Goal: Information Seeking & Learning: Learn about a topic

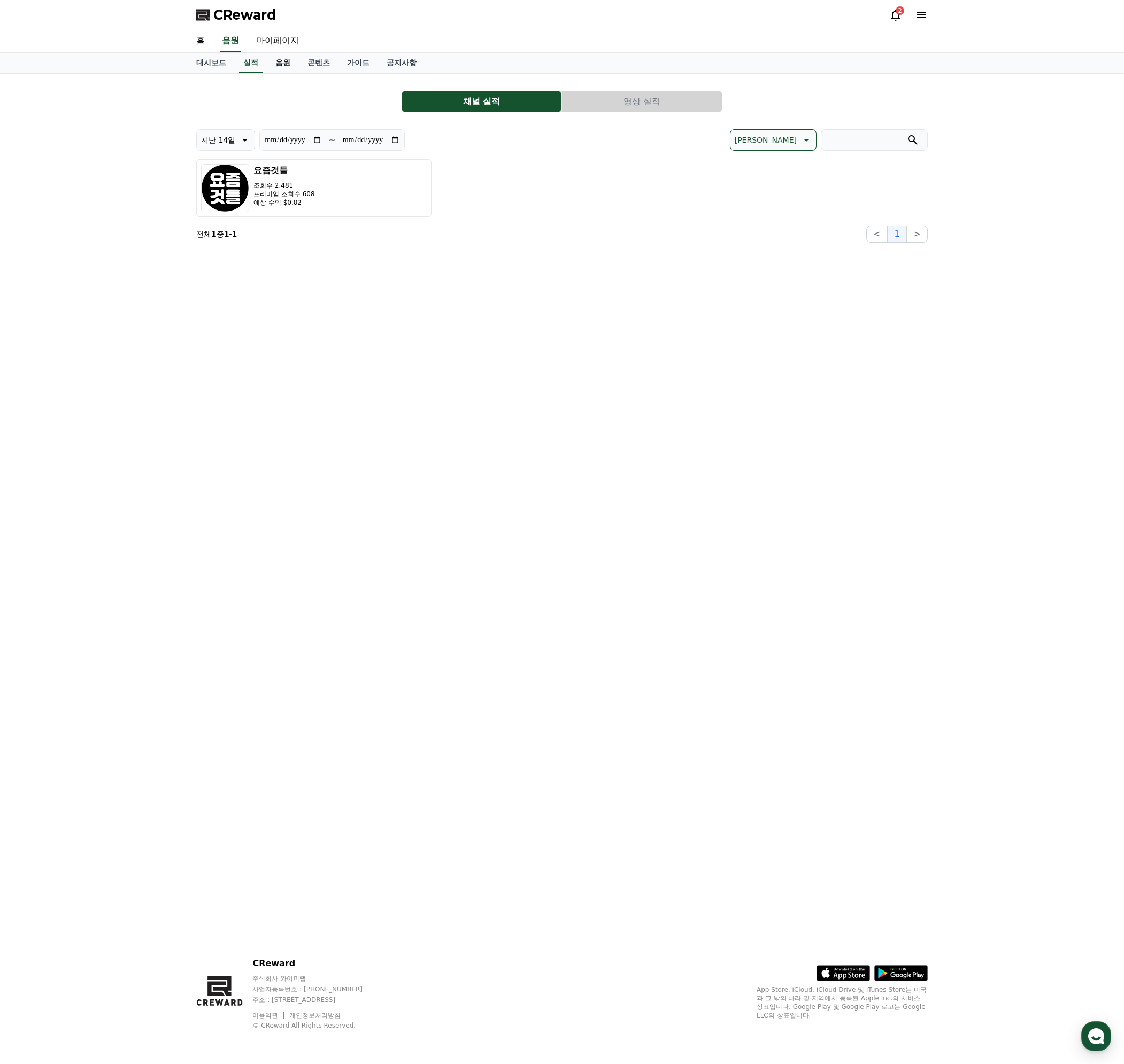
click at [277, 65] on link "음원" at bounding box center [283, 63] width 32 height 21
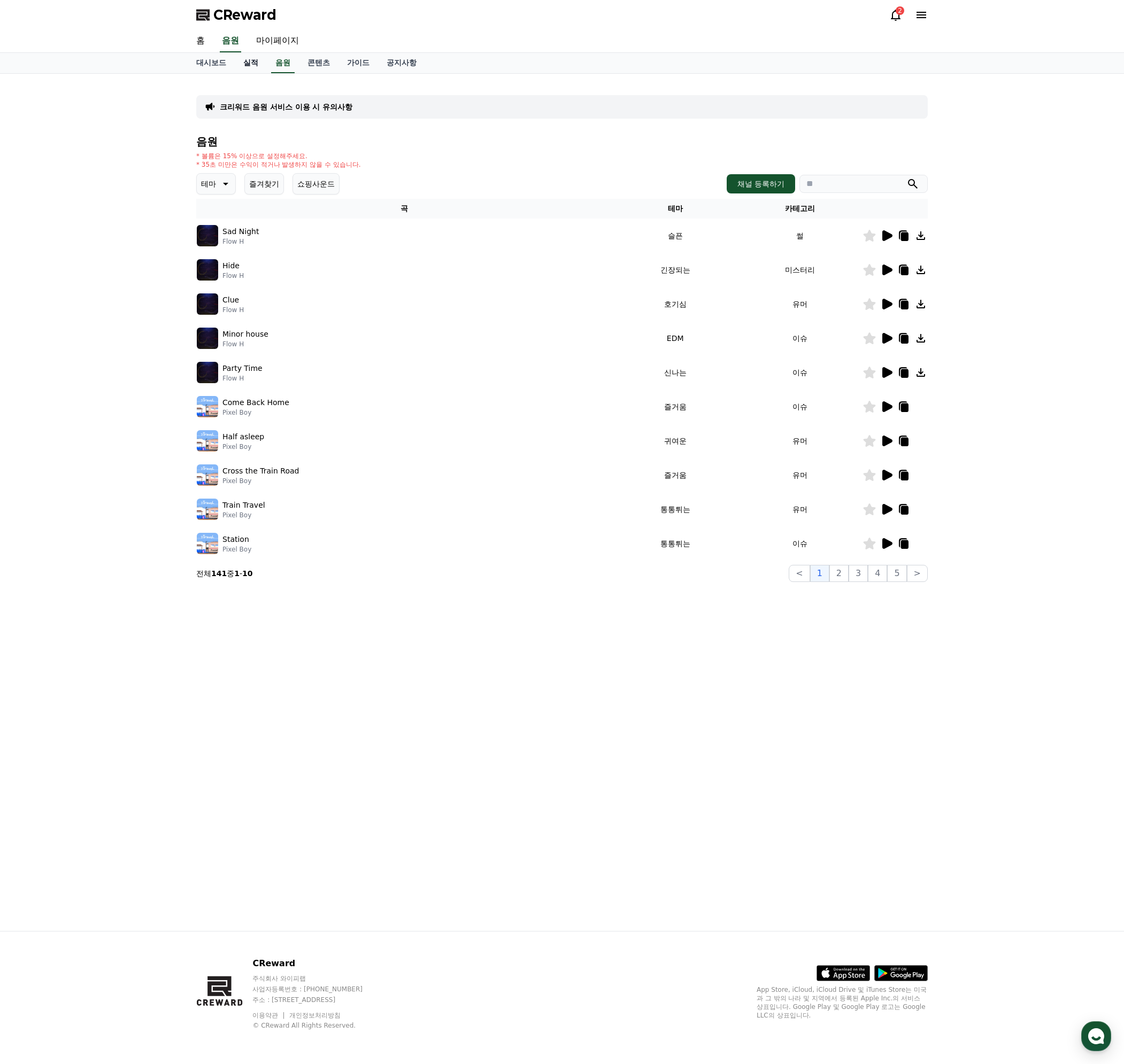
click at [248, 63] on link "실적" at bounding box center [251, 63] width 32 height 21
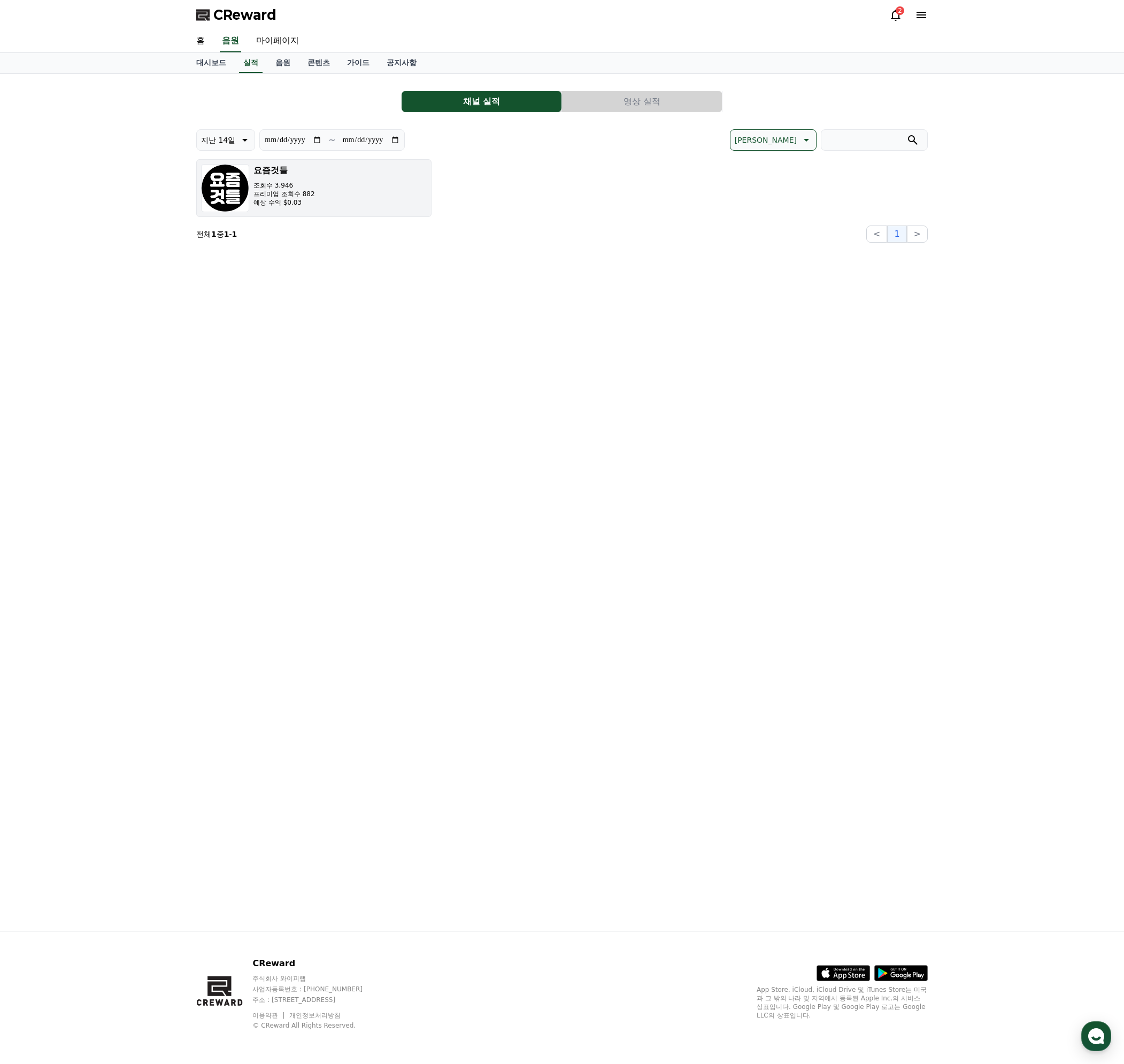
click at [328, 198] on button "요즘것들 조회수 3,946 프리미엄 조회수 882 예상 수익 $0.03" at bounding box center [314, 188] width 235 height 58
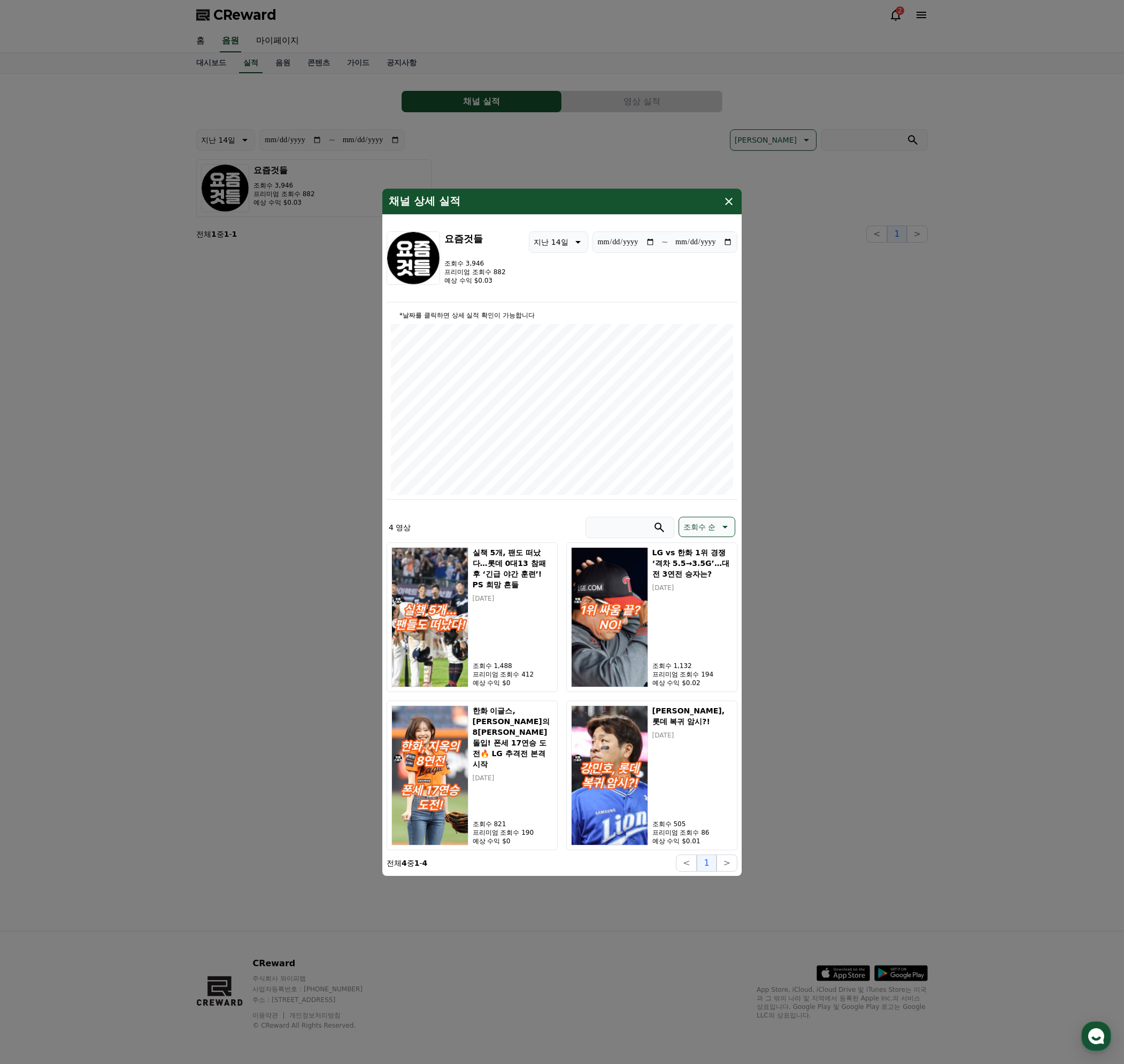
type input "**********"
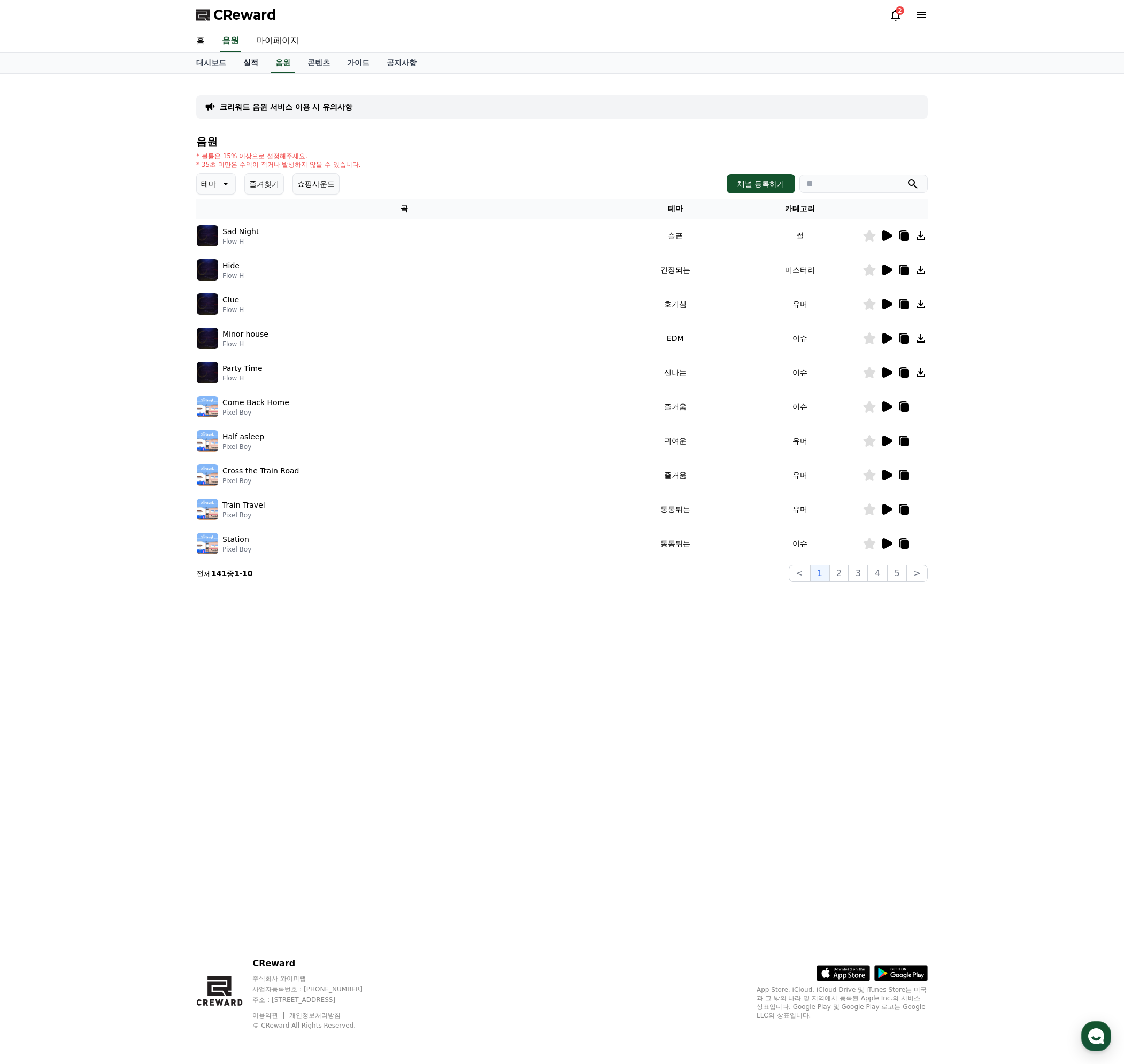
click at [250, 65] on link "실적" at bounding box center [251, 63] width 32 height 21
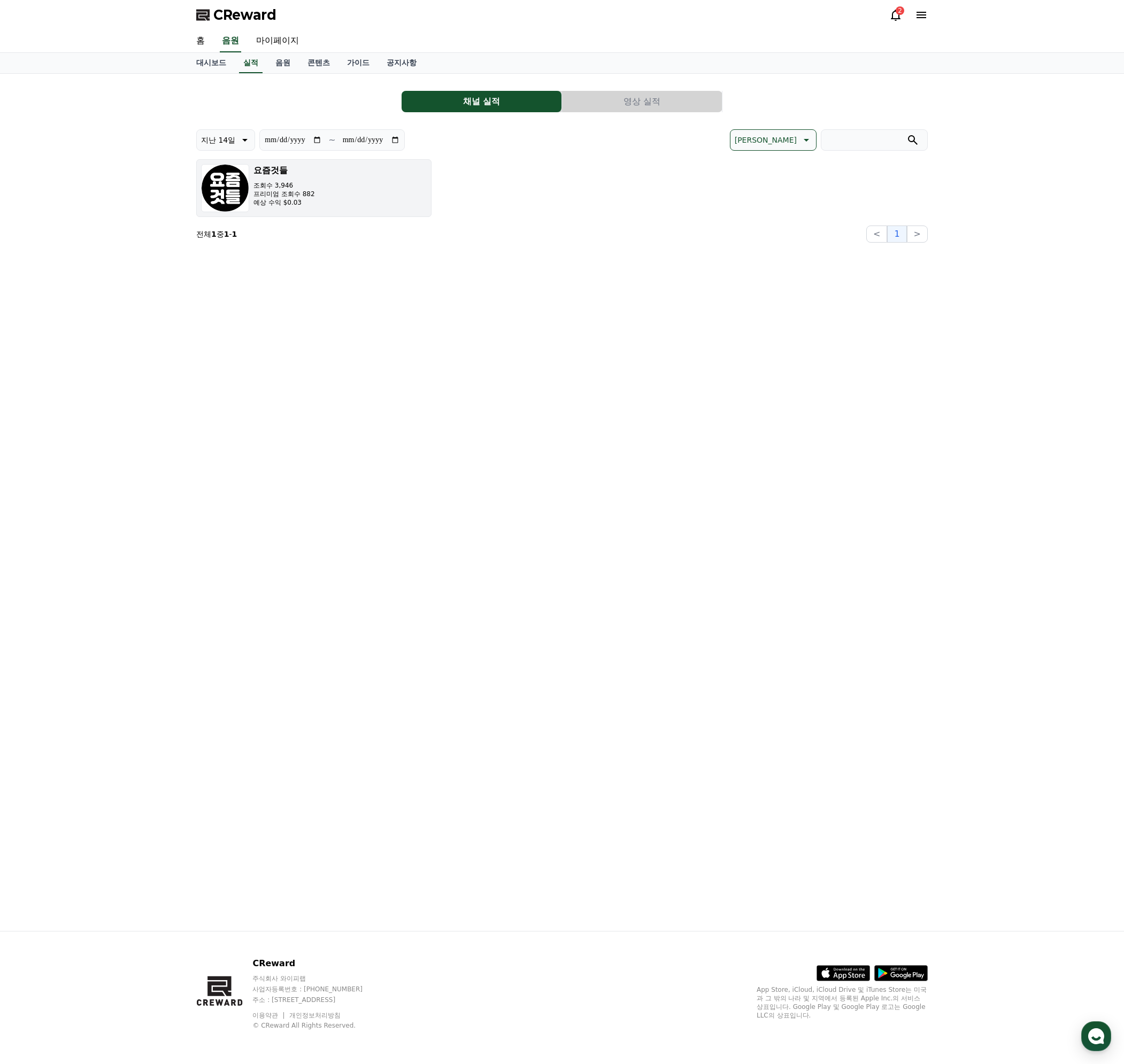
click at [285, 169] on h3 "요즘것들" at bounding box center [284, 171] width 62 height 13
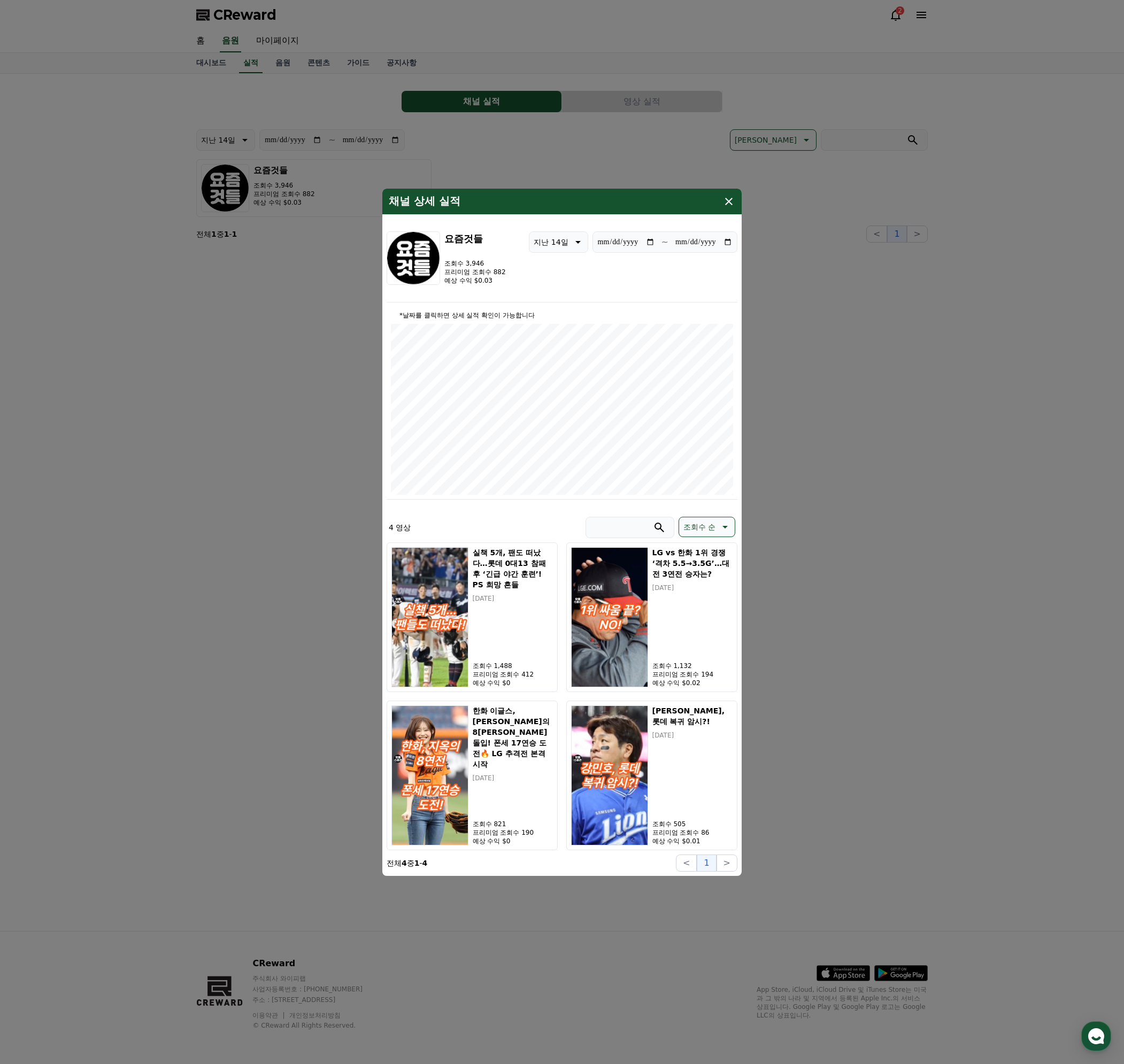
type input "**********"
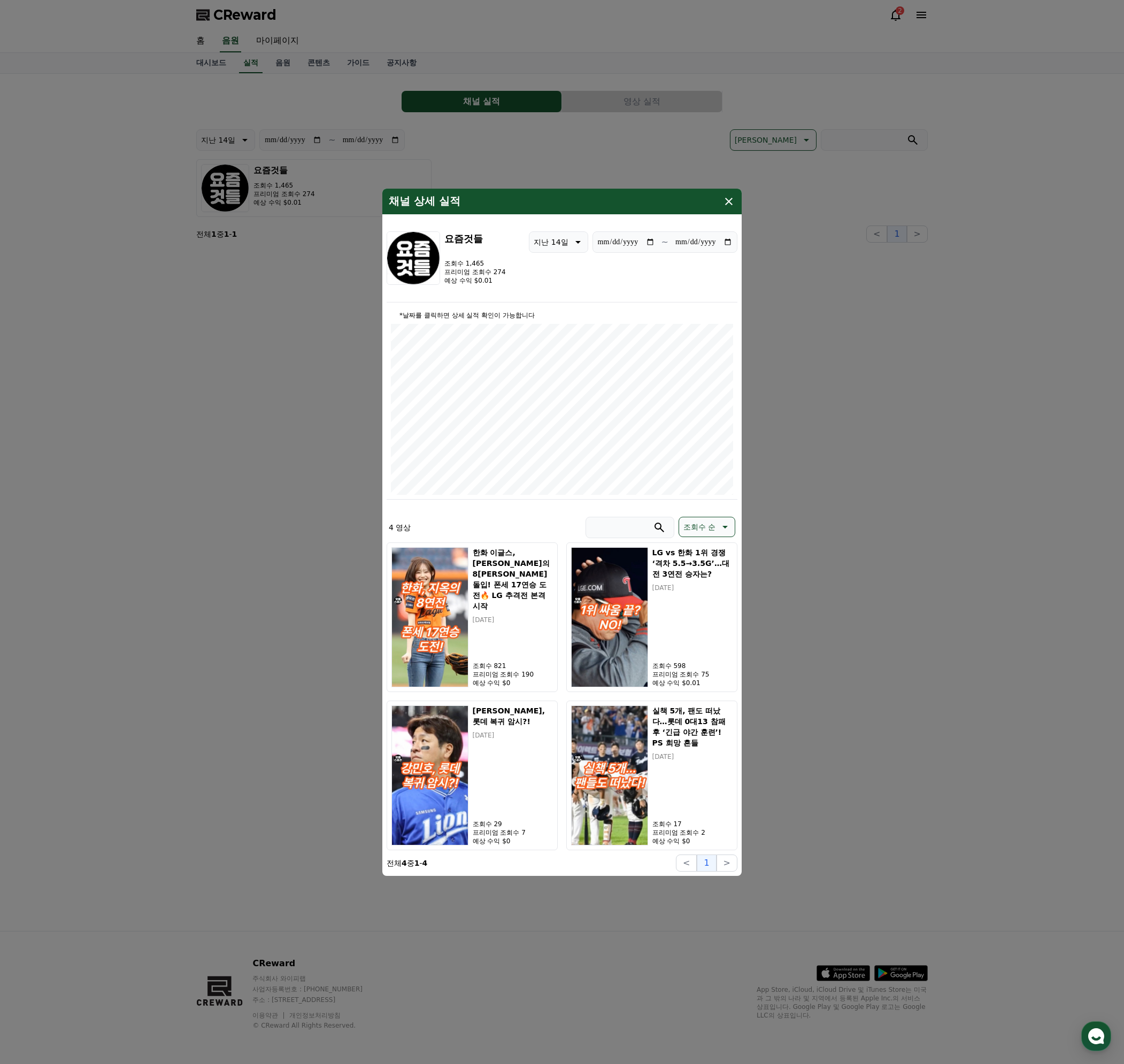
click at [399, 525] on p "4 영상" at bounding box center [400, 527] width 22 height 11
click at [520, 518] on div "4 영상 조회수 순" at bounding box center [561, 530] width 351 height 26
drag, startPoint x: 438, startPoint y: 628, endPoint x: 880, endPoint y: 562, distance: 446.9
click at [880, 562] on button "close modal" at bounding box center [562, 532] width 1124 height 1064
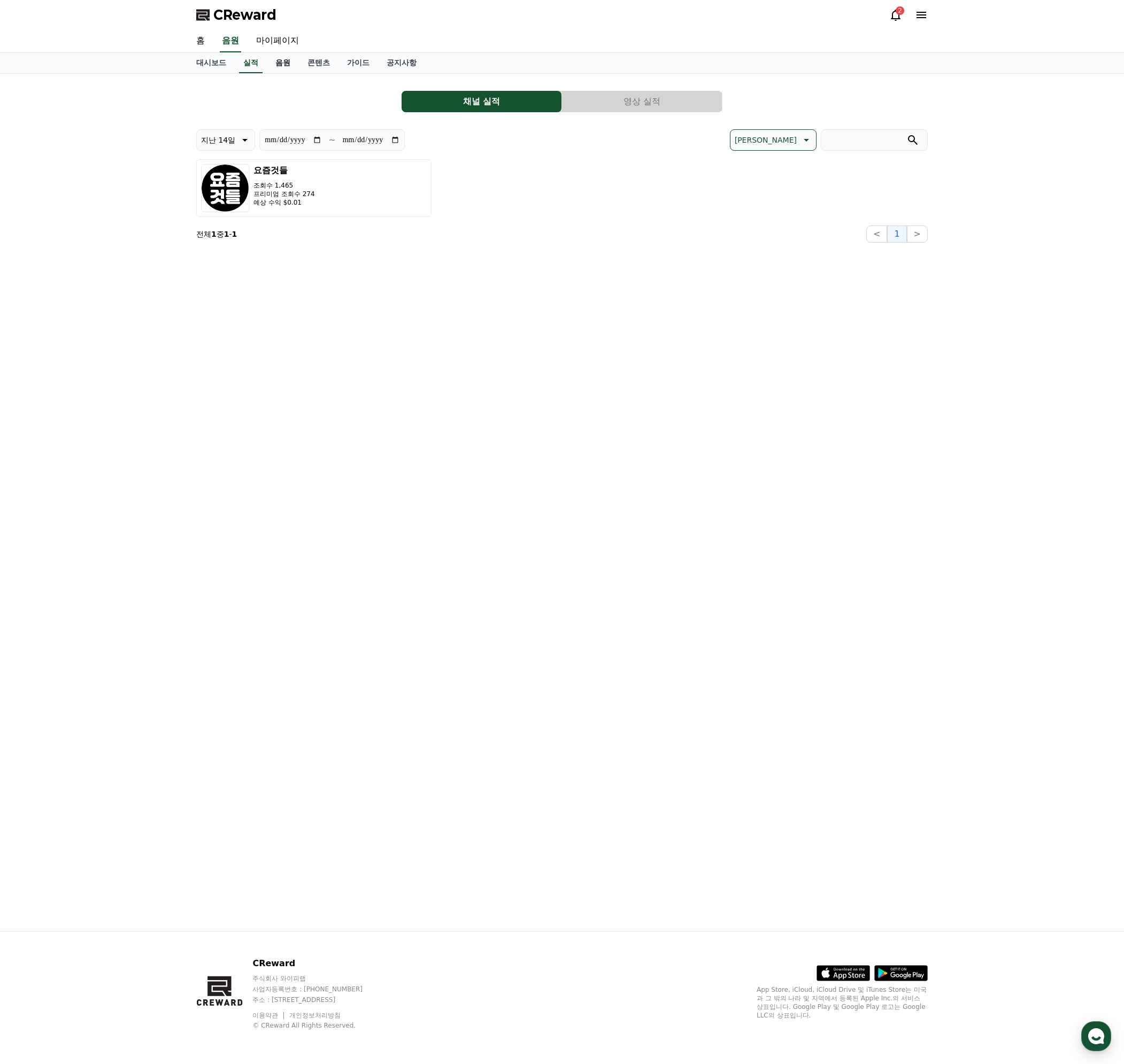
click at [284, 65] on link "음원" at bounding box center [283, 63] width 32 height 21
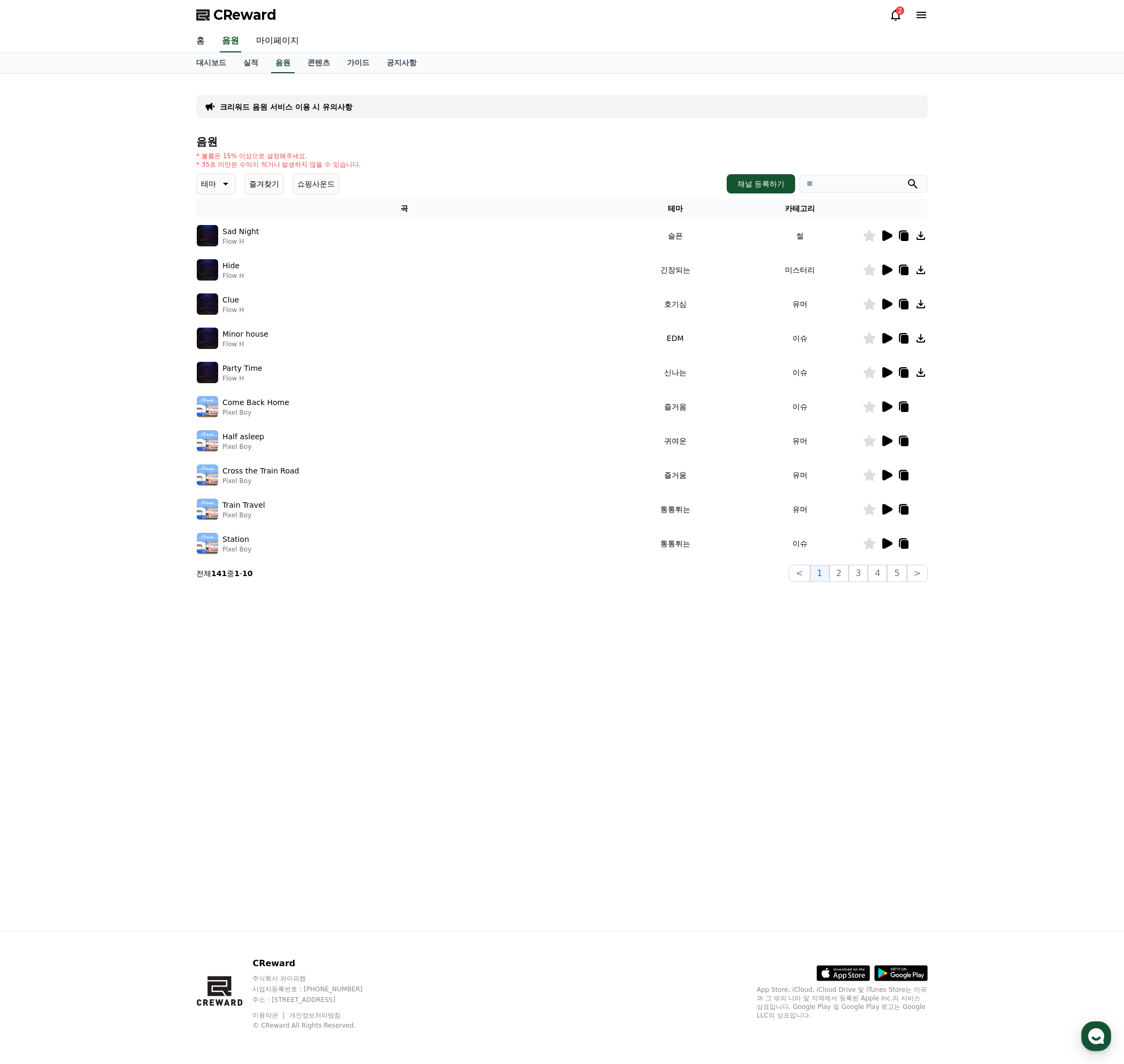
click at [212, 176] on p "테마" at bounding box center [208, 183] width 15 height 15
click at [216, 243] on button "환상적인" at bounding box center [217, 240] width 38 height 24
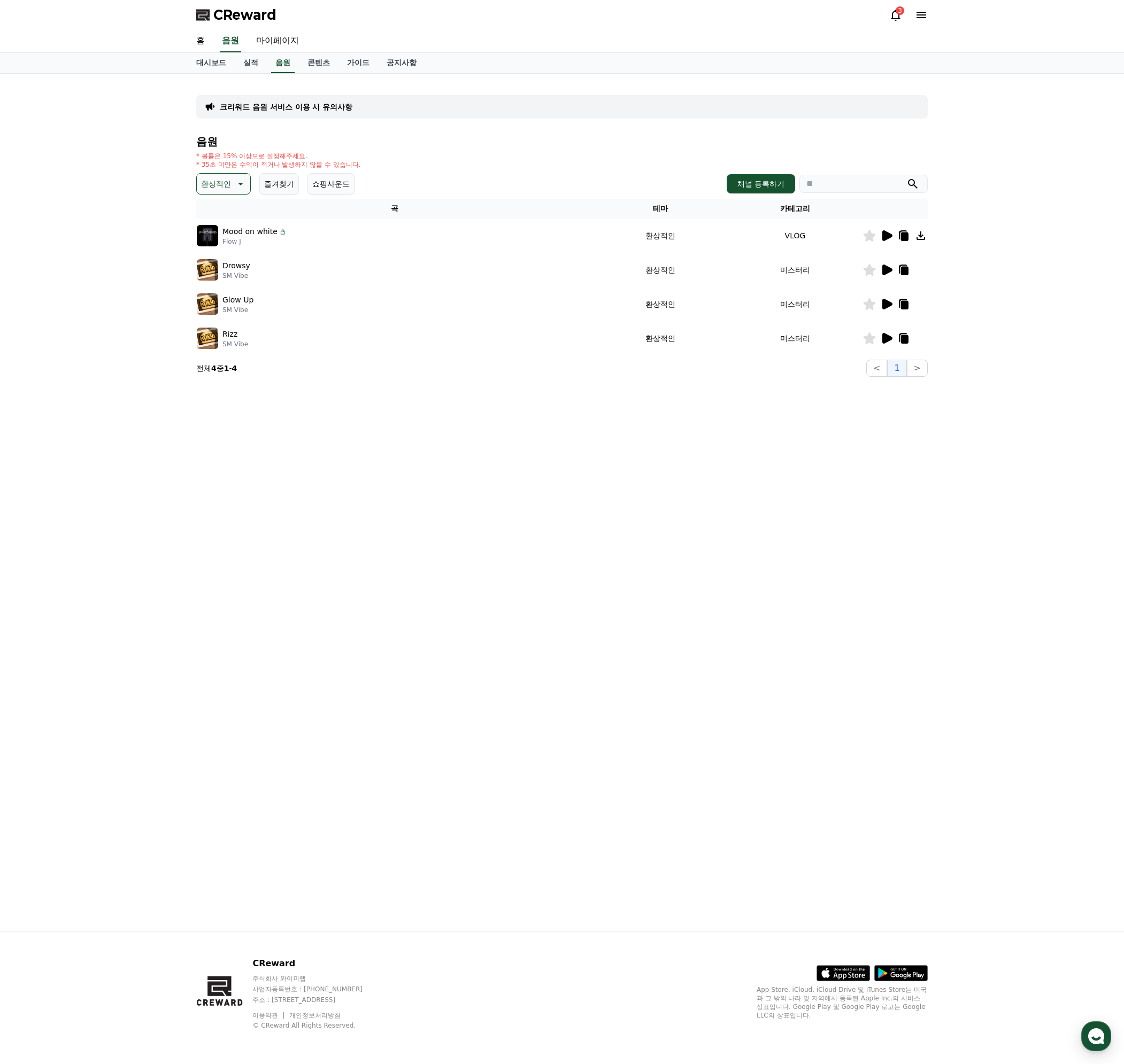
click at [890, 235] on icon at bounding box center [887, 235] width 10 height 11
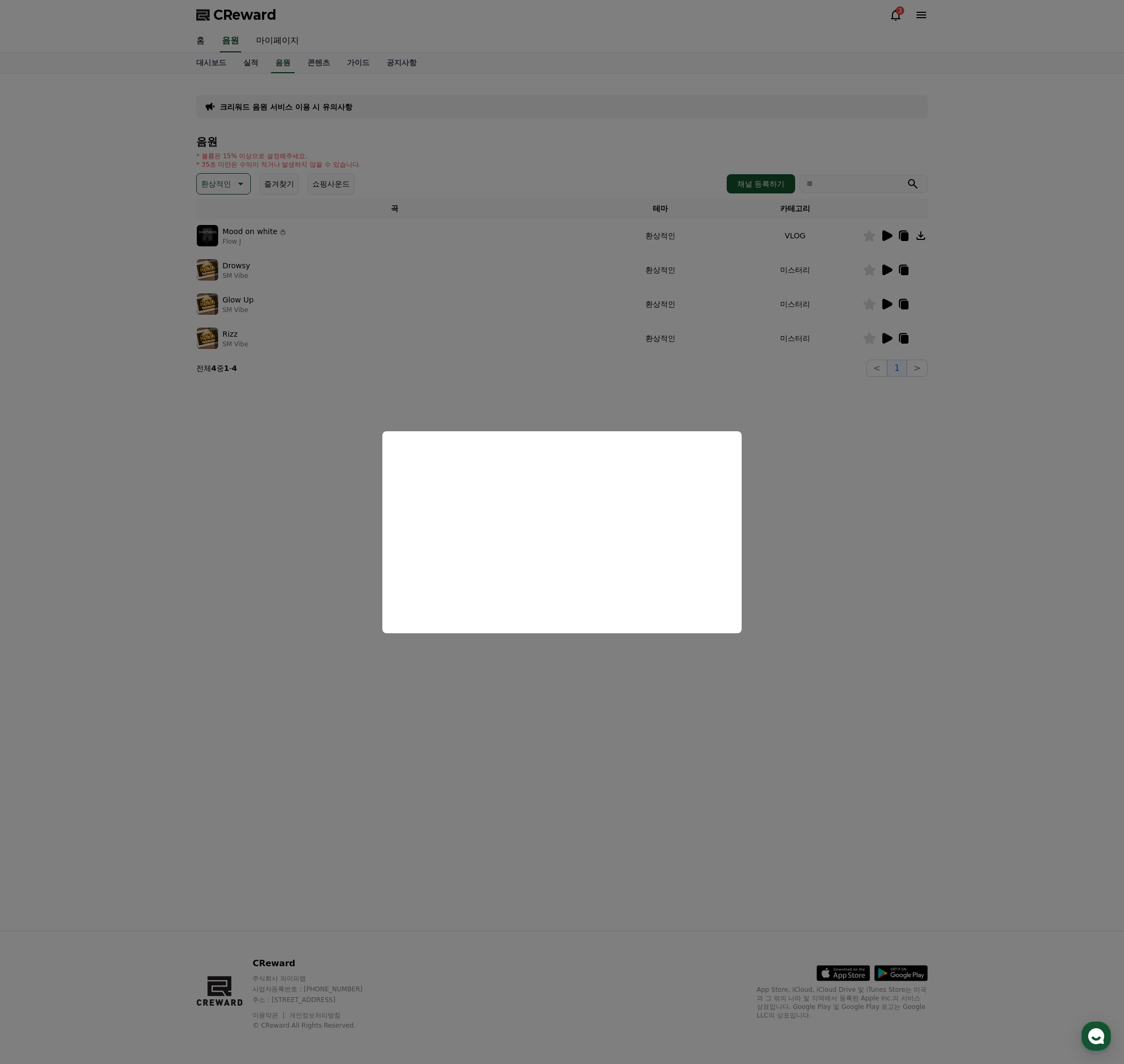
click at [828, 480] on button "close modal" at bounding box center [562, 532] width 1124 height 1064
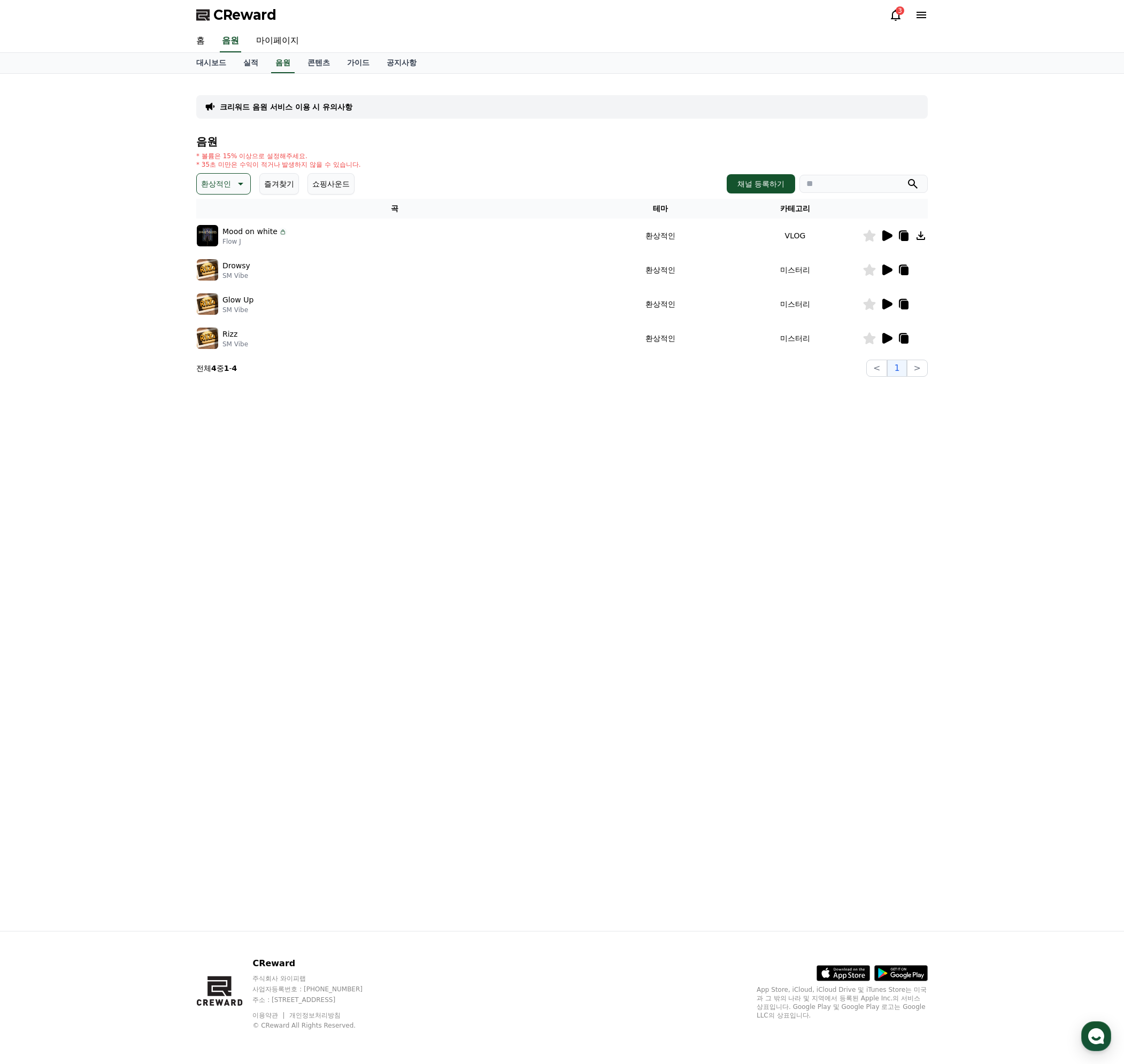
click at [885, 264] on icon at bounding box center [887, 270] width 13 height 13
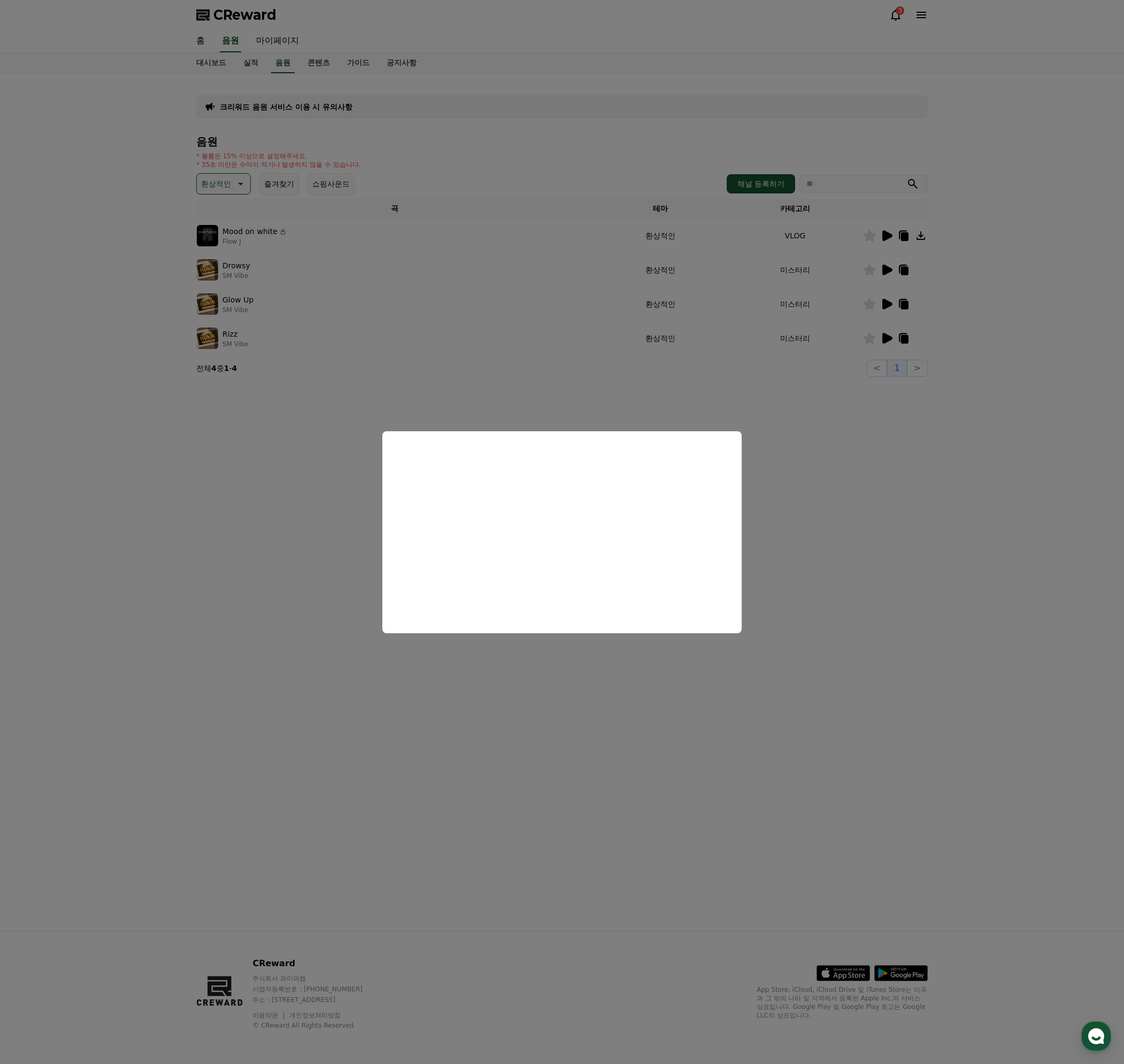
click at [201, 181] on button "close modal" at bounding box center [562, 532] width 1124 height 1064
click at [232, 181] on button "환상적인" at bounding box center [223, 183] width 55 height 21
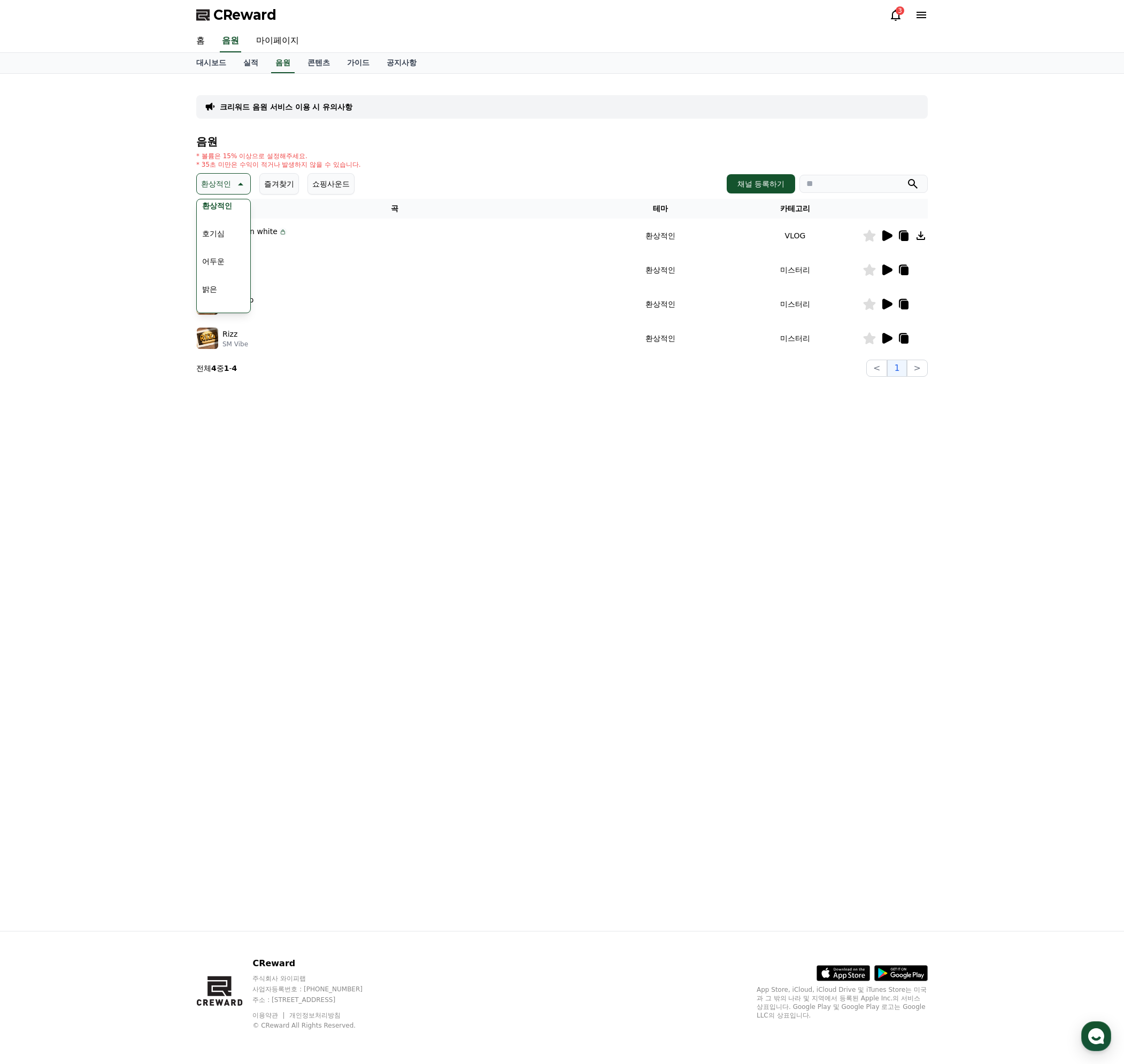
scroll to position [53, 0]
click at [226, 273] on div "전체 환상적인 호기심 어두운 밝은 통통튀는 신나는 반전 웅장한 드라마틱 즐거움 분위기있는 EDM 그루브 슬픈 잔잔한 귀여운 감동적인 긴장되는 …" at bounding box center [223, 423] width 51 height 552
click at [203, 268] on button "밝은" at bounding box center [209, 269] width 24 height 24
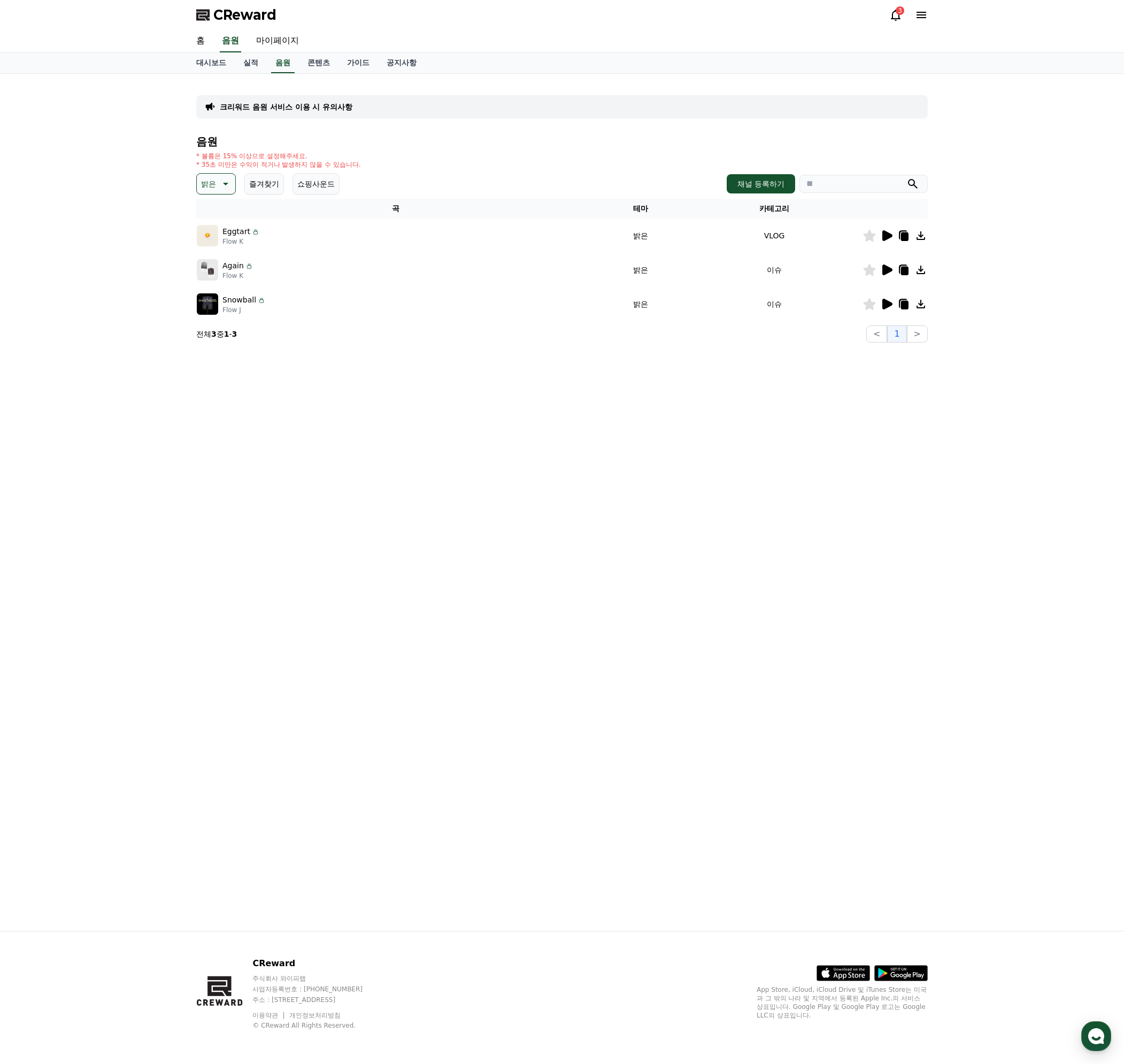
click at [887, 236] on icon at bounding box center [887, 235] width 10 height 11
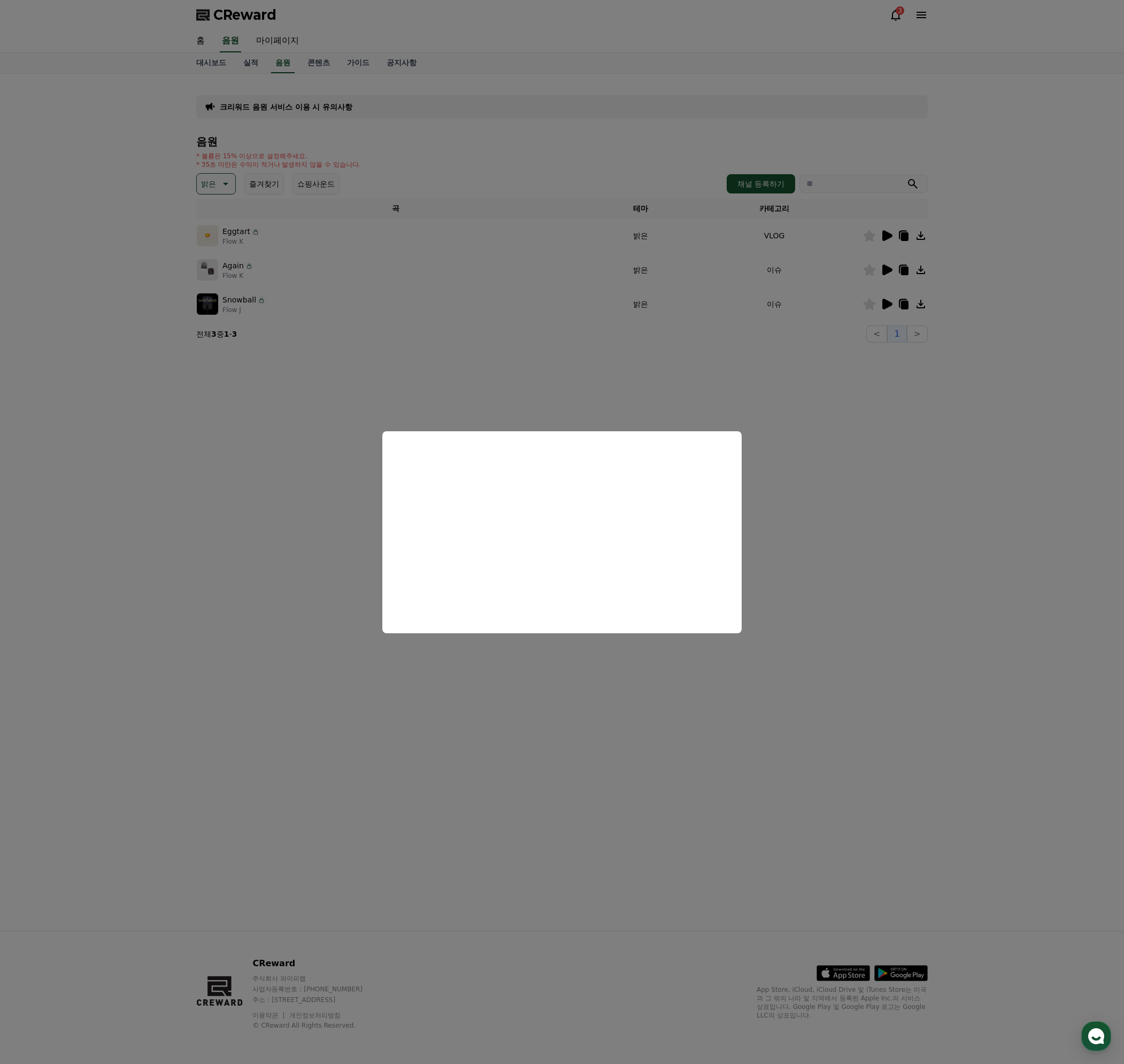
click at [829, 477] on button "close modal" at bounding box center [562, 532] width 1124 height 1064
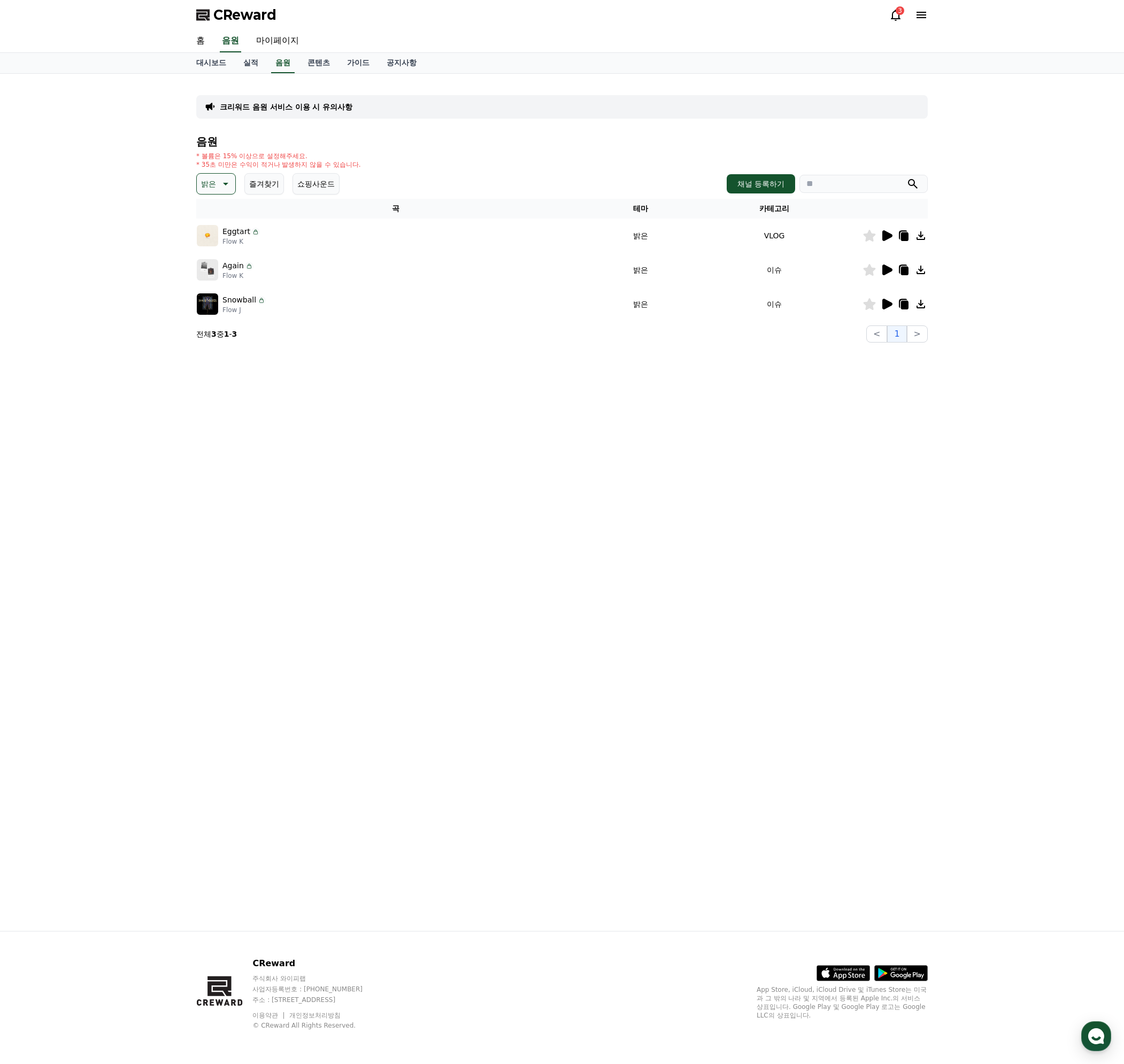
click at [890, 266] on icon at bounding box center [887, 270] width 13 height 13
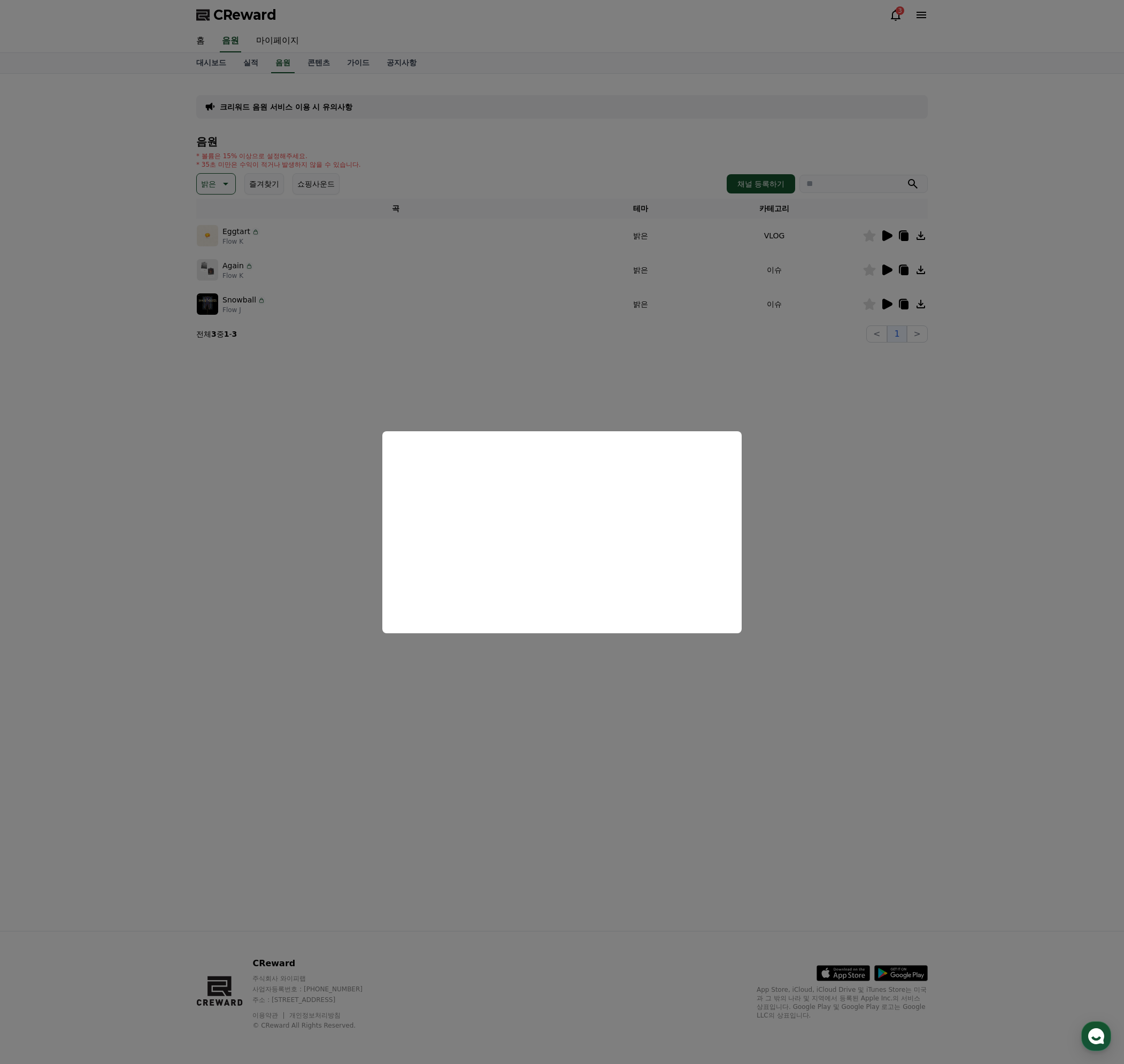
drag, startPoint x: 867, startPoint y: 459, endPoint x: 908, endPoint y: 399, distance: 72.7
click at [867, 459] on button "close modal" at bounding box center [562, 532] width 1124 height 1064
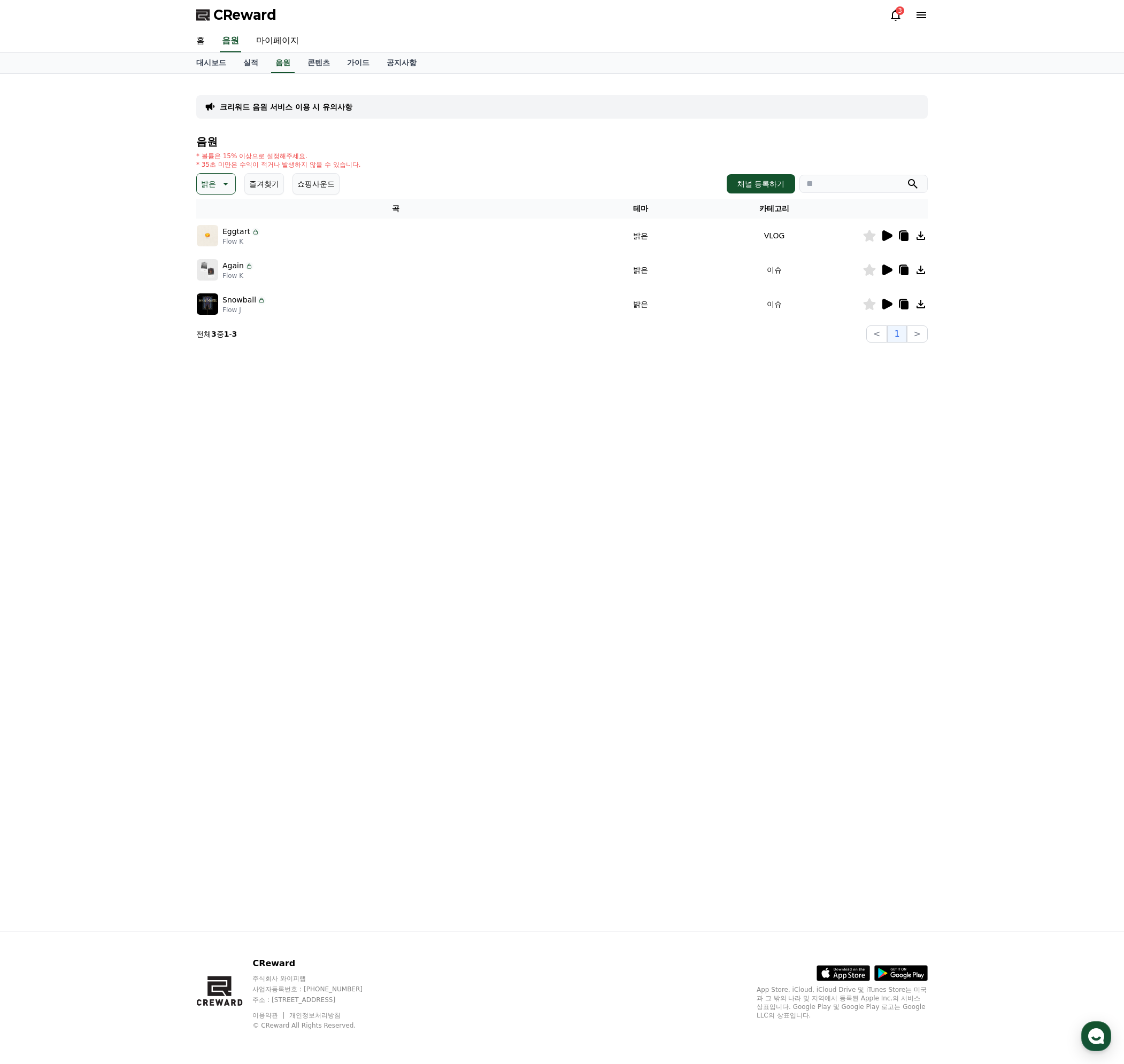
click at [885, 300] on icon at bounding box center [887, 304] width 10 height 11
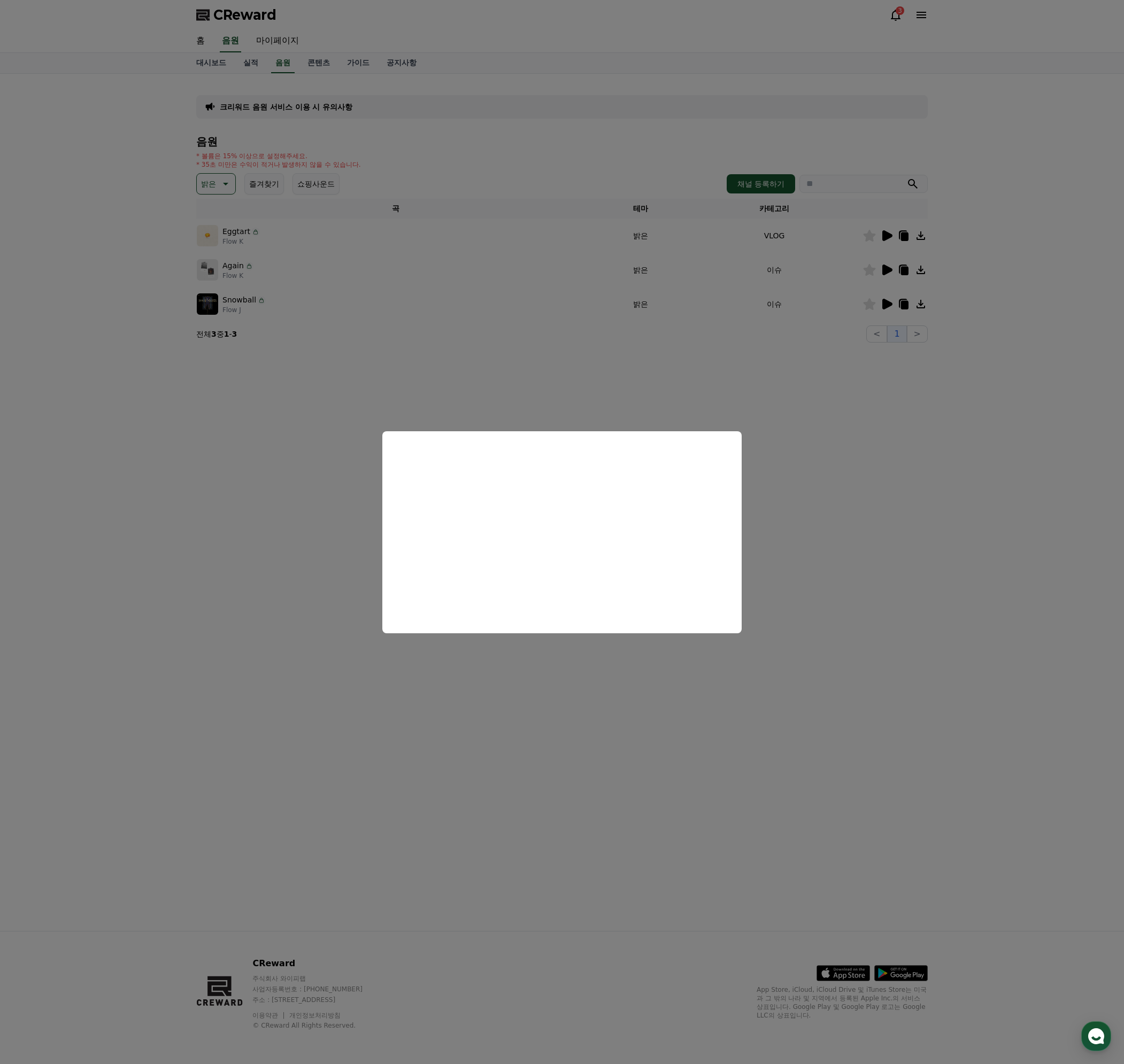
click at [865, 552] on button "close modal" at bounding box center [562, 532] width 1124 height 1064
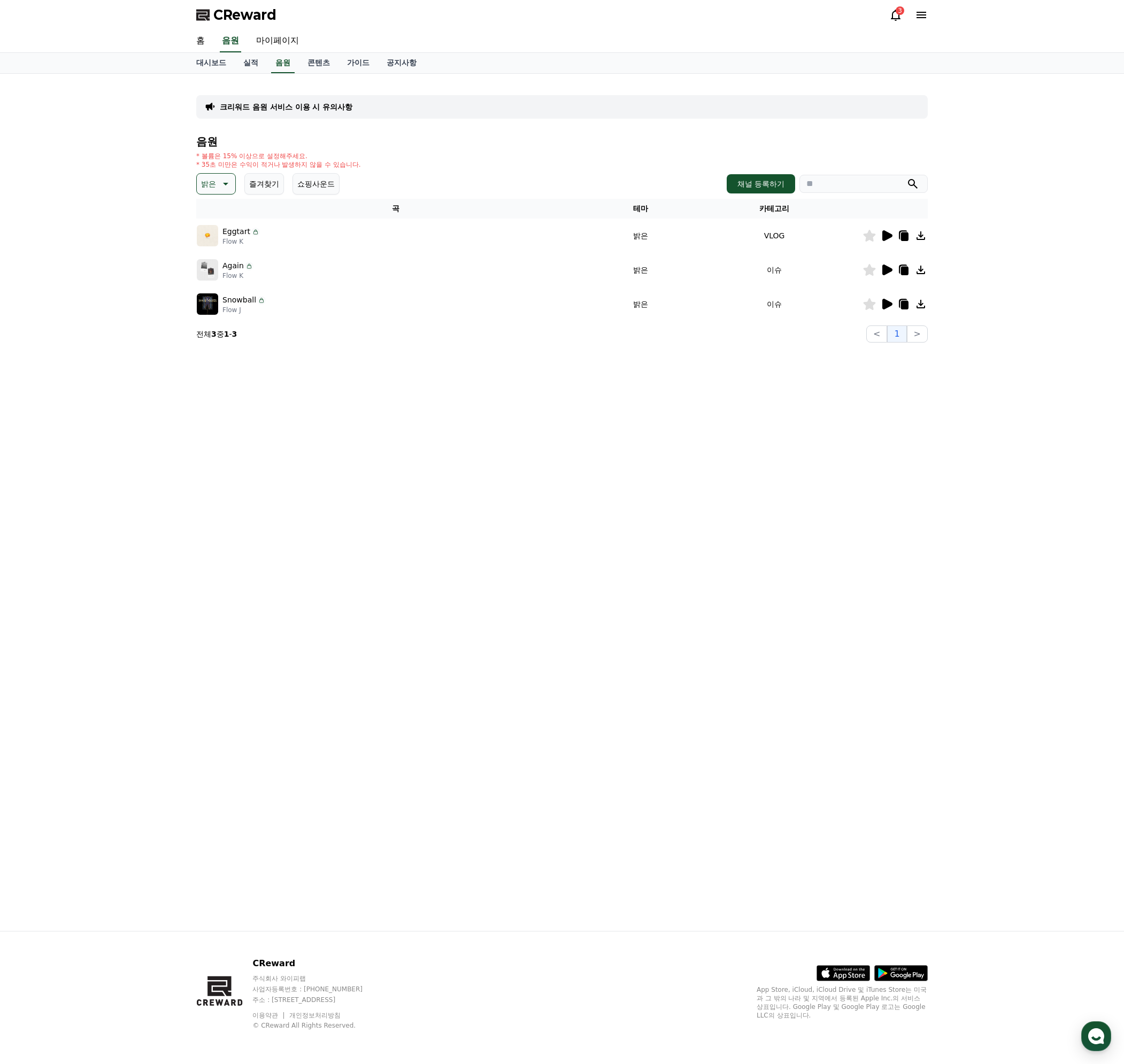
click at [219, 184] on icon at bounding box center [225, 184] width 13 height 13
click at [217, 267] on button "신나는" at bounding box center [213, 272] width 31 height 24
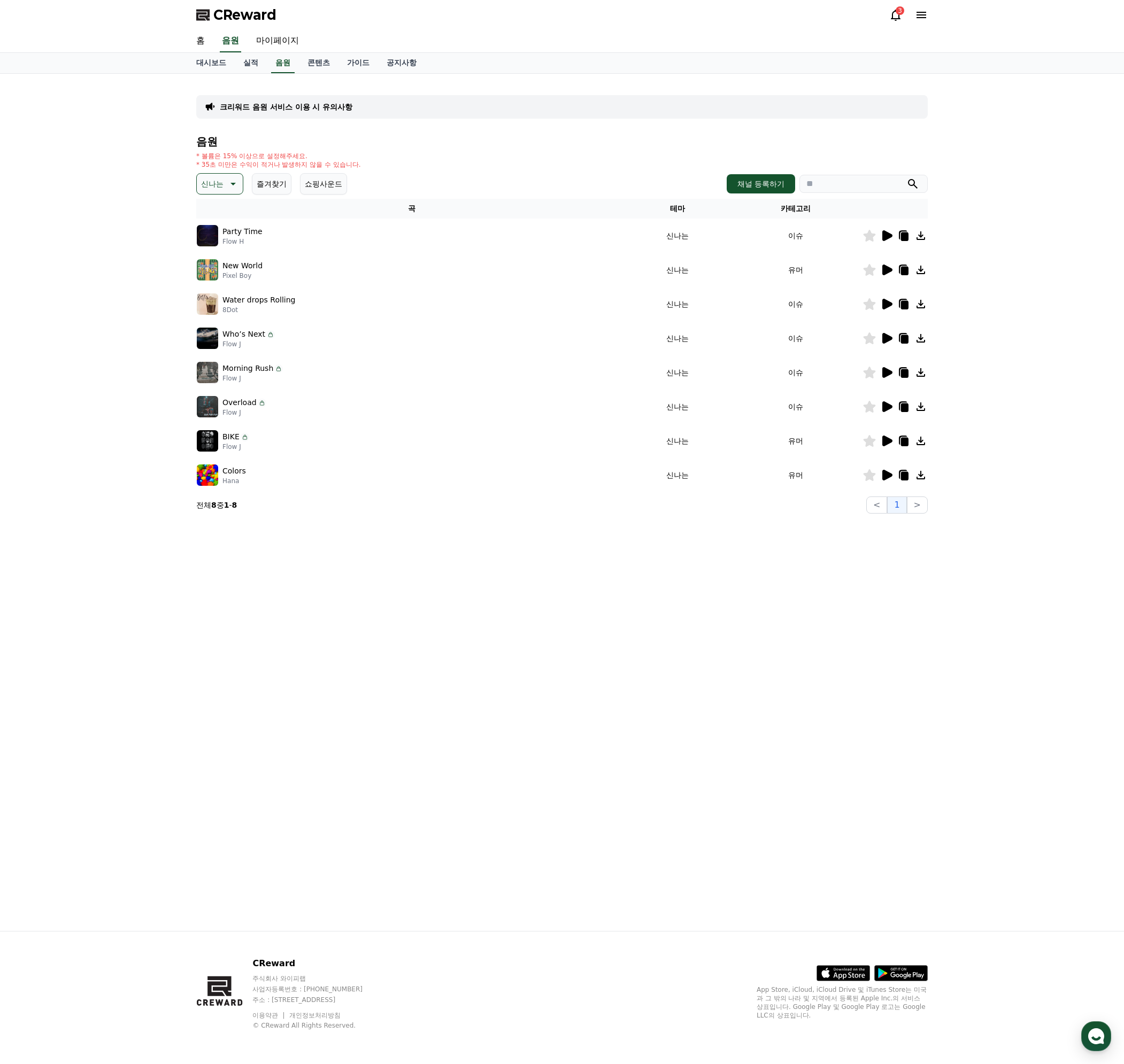
click at [883, 235] on icon at bounding box center [887, 235] width 10 height 11
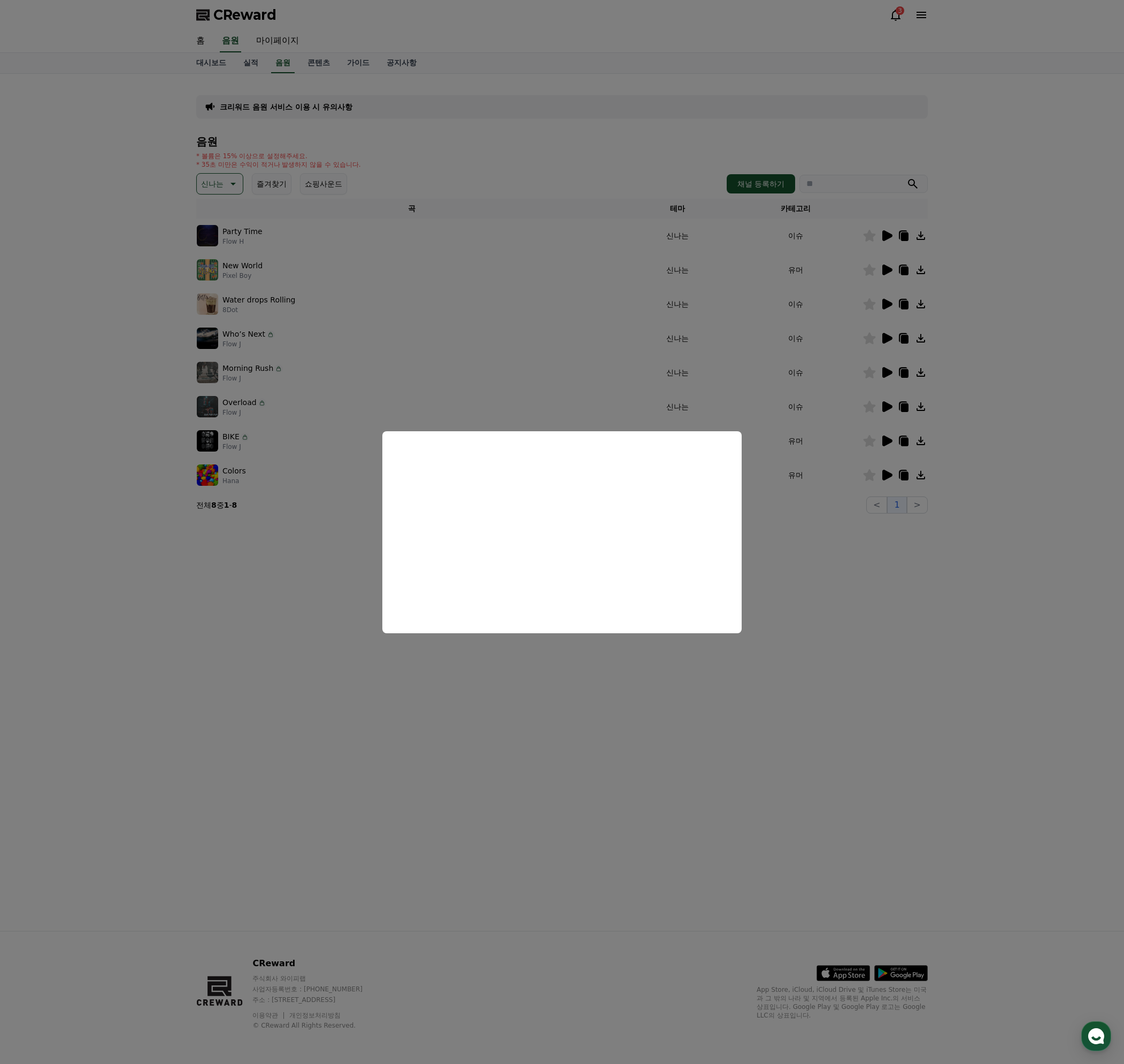
click at [839, 623] on button "close modal" at bounding box center [562, 532] width 1124 height 1064
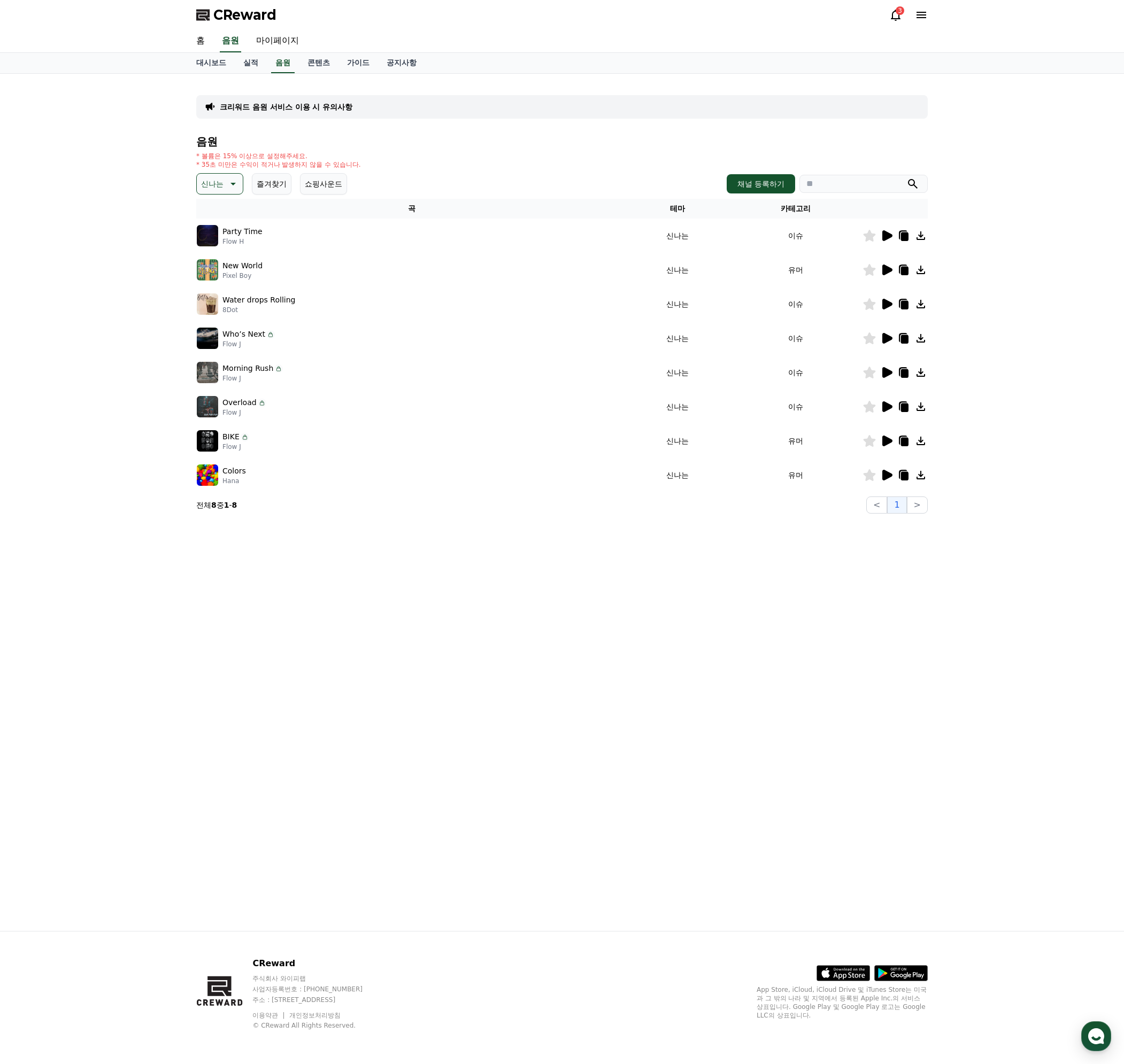
click at [890, 299] on icon at bounding box center [887, 304] width 13 height 13
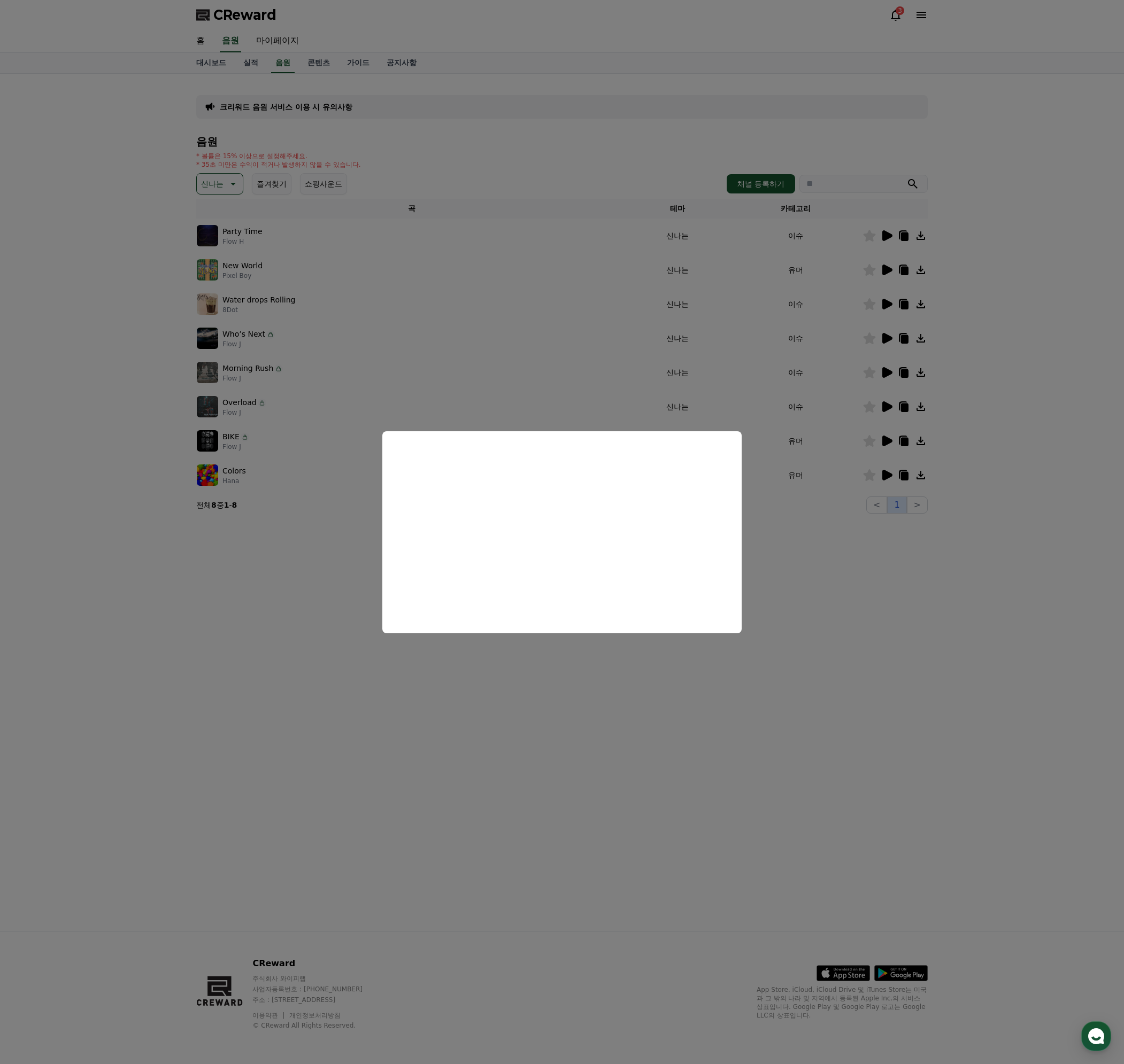
drag, startPoint x: 860, startPoint y: 569, endPoint x: 894, endPoint y: 509, distance: 69.0
click at [860, 569] on button "close modal" at bounding box center [562, 532] width 1124 height 1064
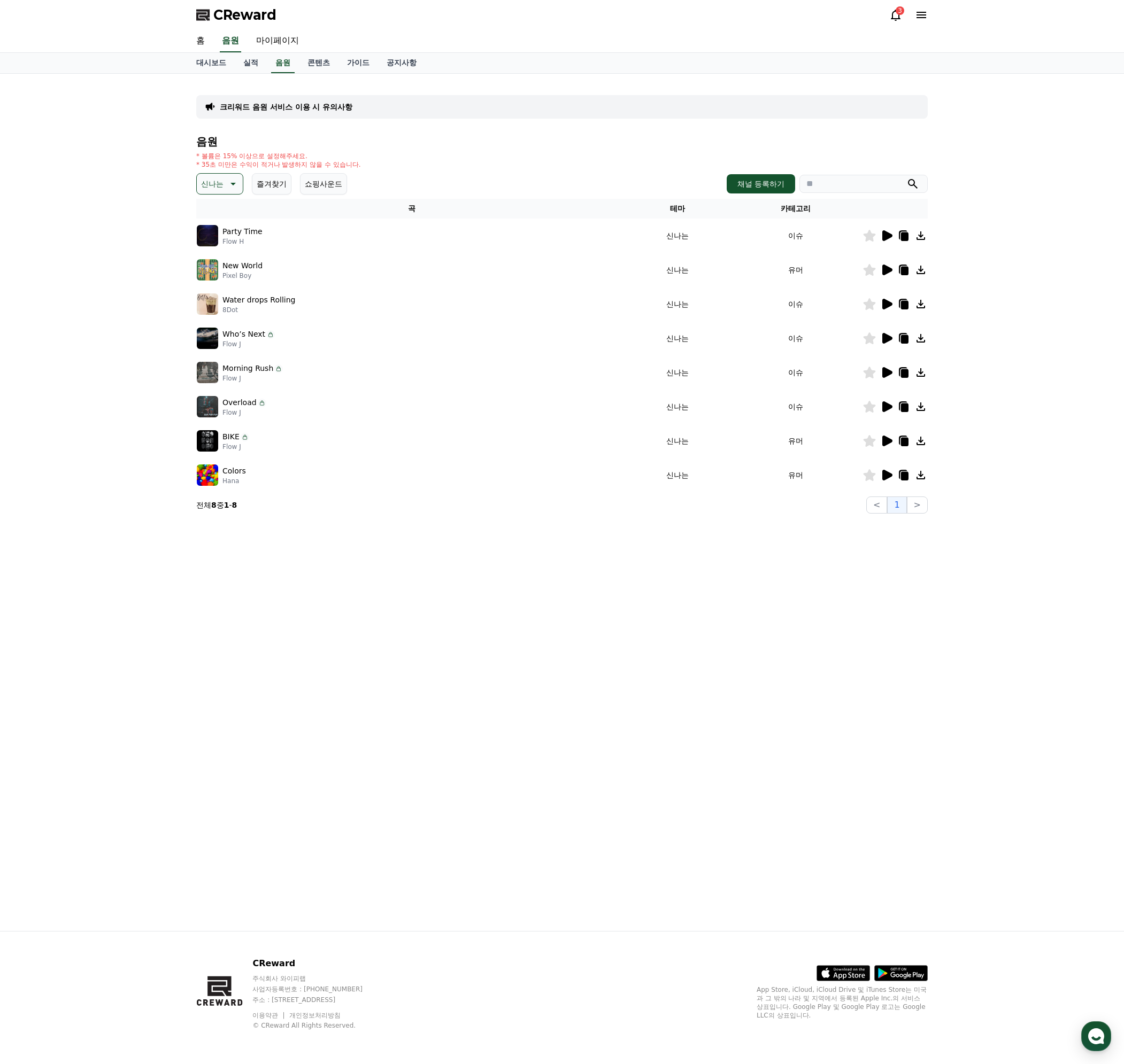
click at [886, 335] on icon at bounding box center [887, 338] width 10 height 11
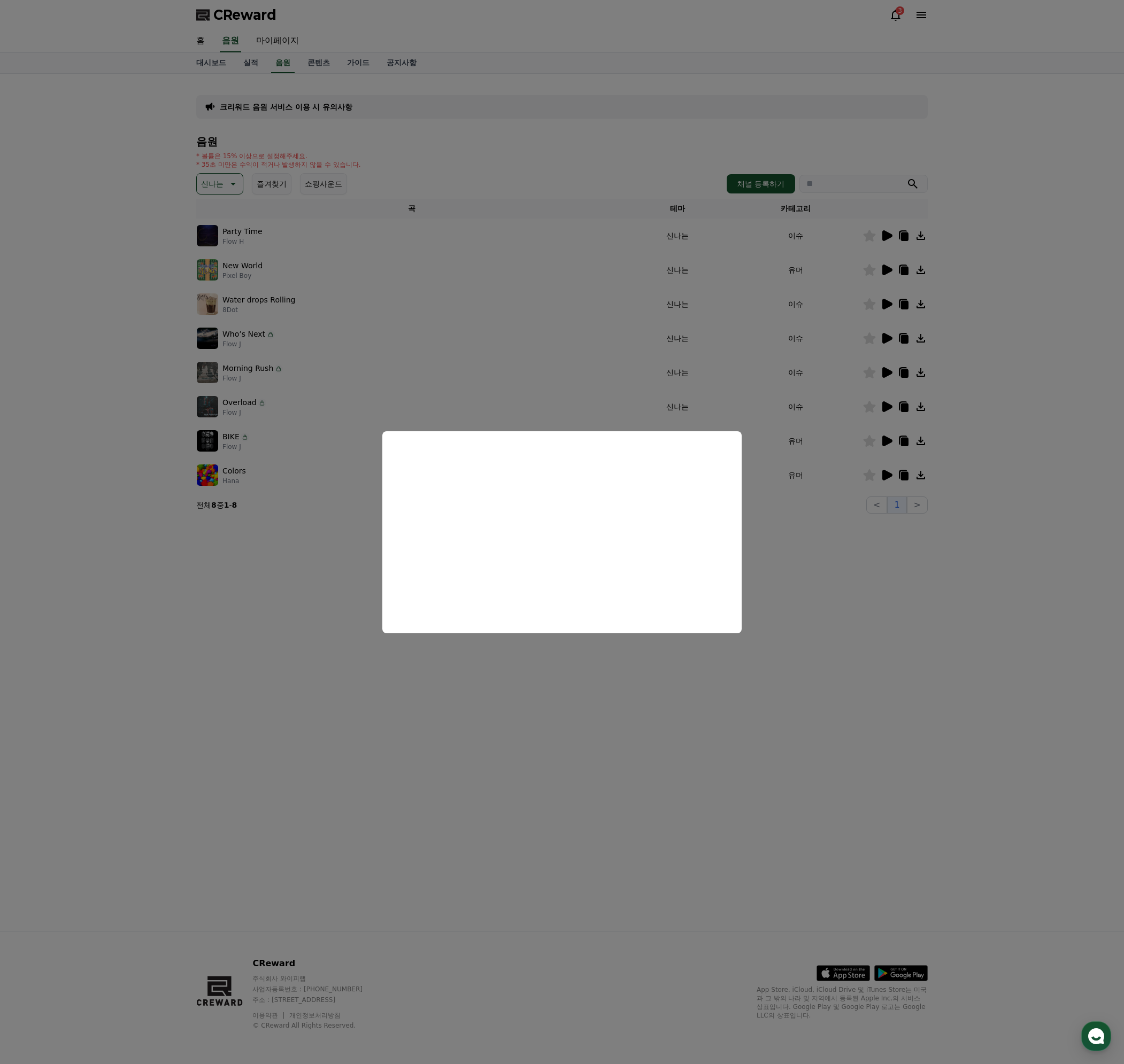
click at [881, 571] on button "close modal" at bounding box center [562, 532] width 1124 height 1064
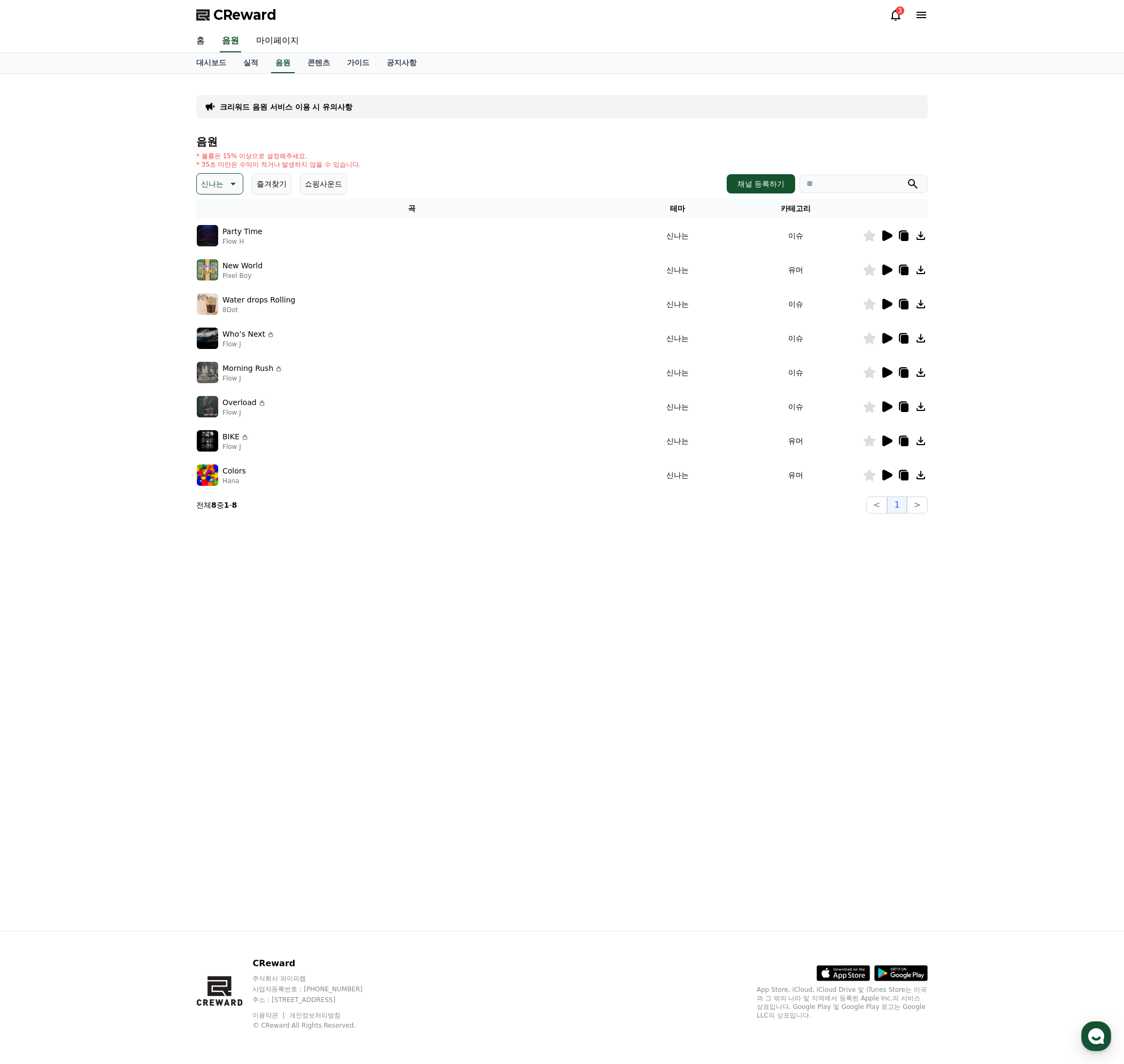
click at [905, 338] on icon at bounding box center [905, 339] width 8 height 8
